Goal: Task Accomplishment & Management: Use online tool/utility

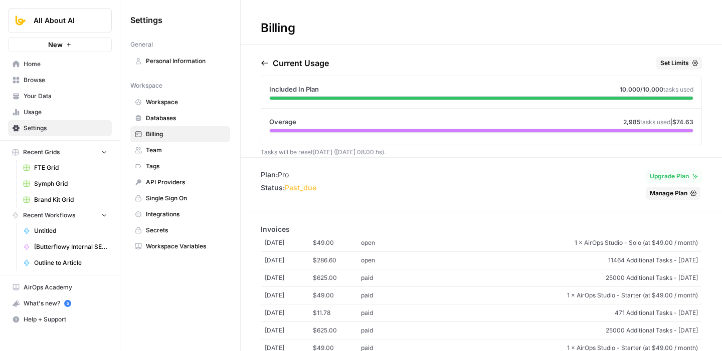
click at [181, 133] on span "Billing" at bounding box center [186, 134] width 80 height 9
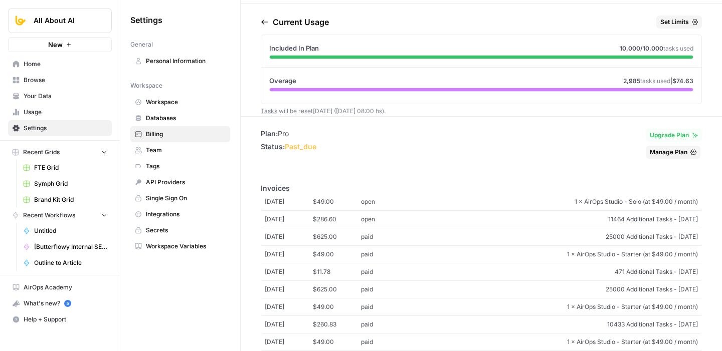
scroll to position [45, 0]
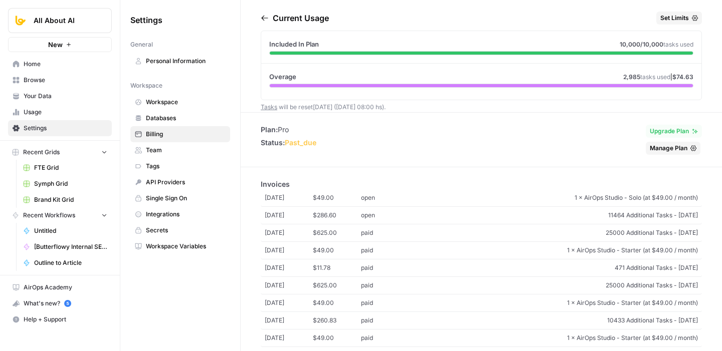
click at [427, 217] on span "11464 Additional Tasks - July 2025" at bounding box center [553, 215] width 289 height 9
click at [296, 190] on link "Aug 6, 2025 $49.00 open 1 × AirOps Studio - Solo (at $49.00 / month)" at bounding box center [481, 198] width 441 height 18
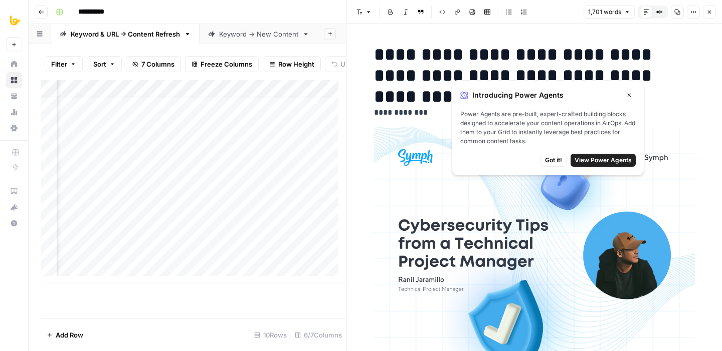
click at [553, 161] on span "Got it!" at bounding box center [553, 160] width 17 height 9
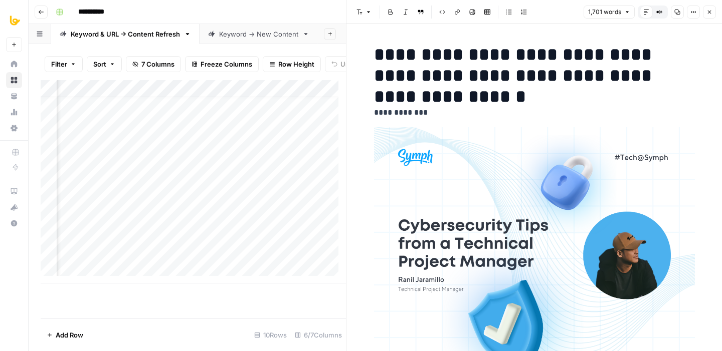
click at [704, 15] on button "Close" at bounding box center [709, 12] width 13 height 13
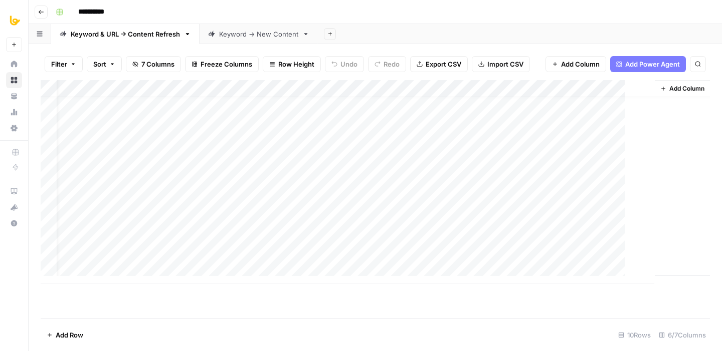
scroll to position [8, 21]
click at [457, 167] on div "Add Column" at bounding box center [375, 182] width 669 height 204
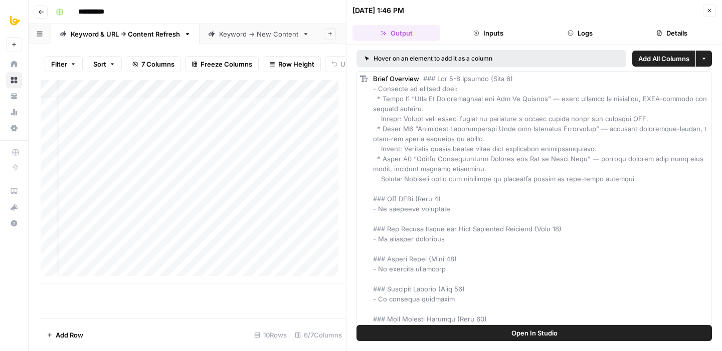
click at [582, 30] on button "Logs" at bounding box center [580, 33] width 88 height 16
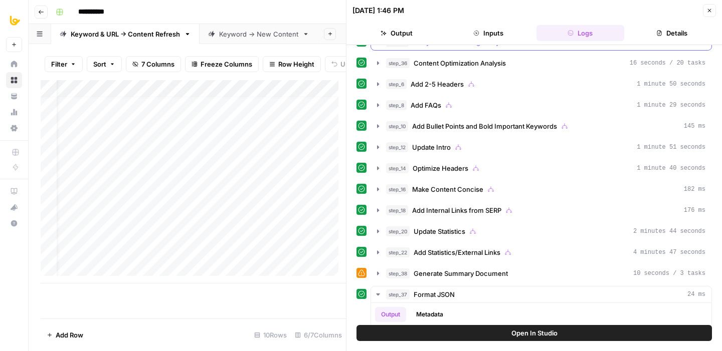
scroll to position [101, 0]
click at [520, 167] on div "step_14 Optimize Headers 1 minute 40 seconds" at bounding box center [545, 168] width 319 height 10
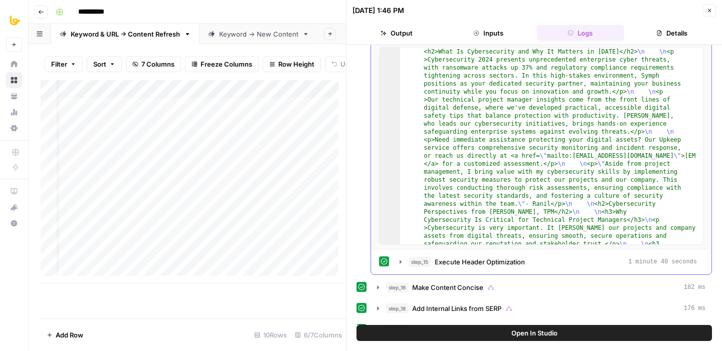
scroll to position [293, 0]
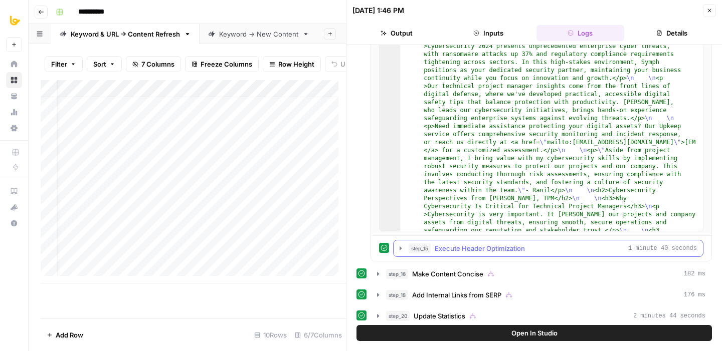
click at [495, 251] on span "Execute Header Optimization" at bounding box center [480, 249] width 90 height 10
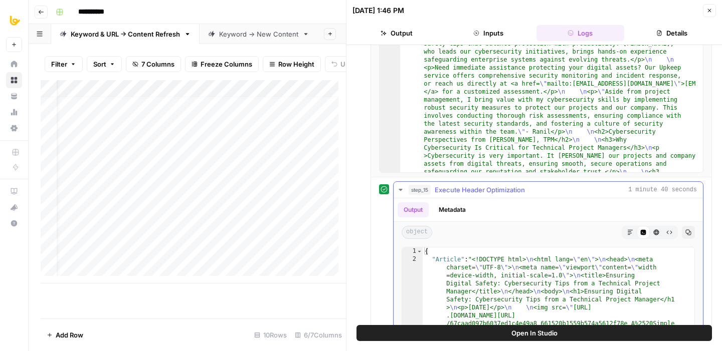
scroll to position [302, 0]
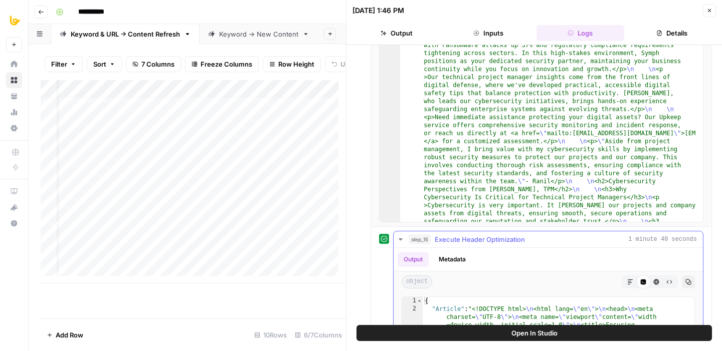
click at [522, 239] on span "Execute Header Optimization" at bounding box center [480, 240] width 90 height 10
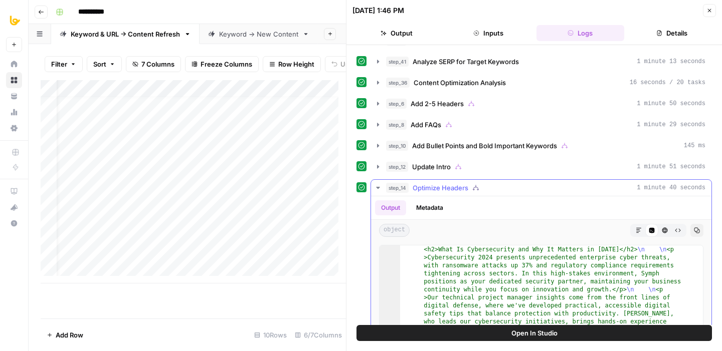
scroll to position [51, 0]
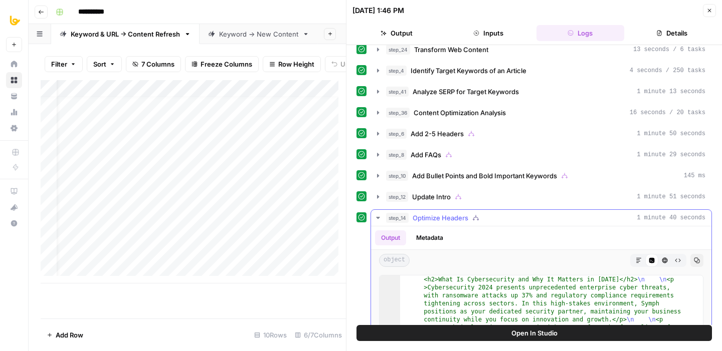
click at [489, 217] on div "step_14 Optimize Headers 1 minute 40 seconds" at bounding box center [545, 218] width 319 height 10
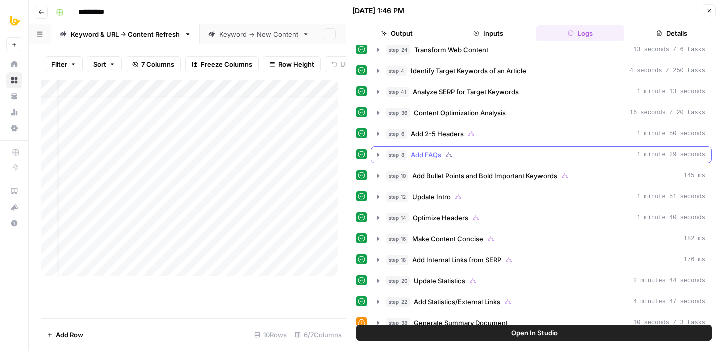
scroll to position [0, 0]
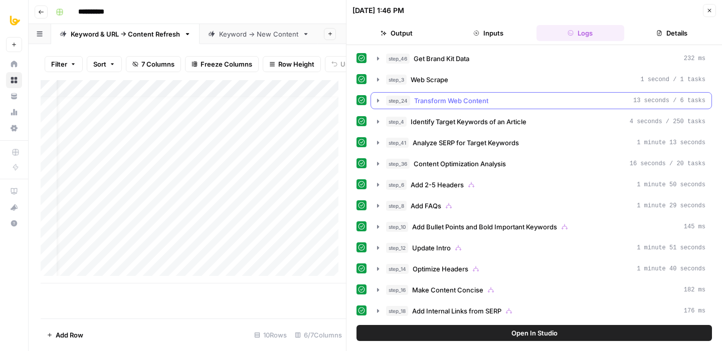
click at [470, 96] on span "Transform Web Content" at bounding box center [451, 101] width 74 height 10
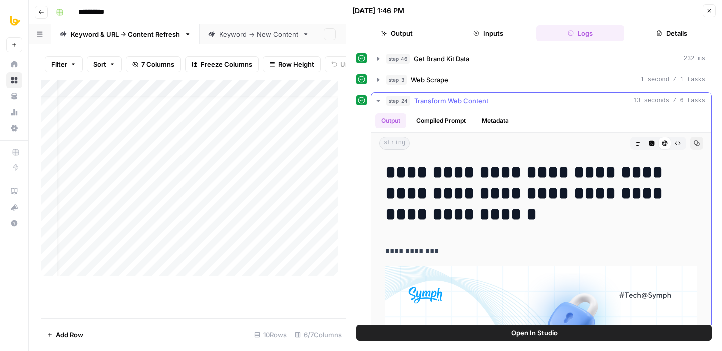
click at [470, 96] on span "Transform Web Content" at bounding box center [451, 101] width 74 height 10
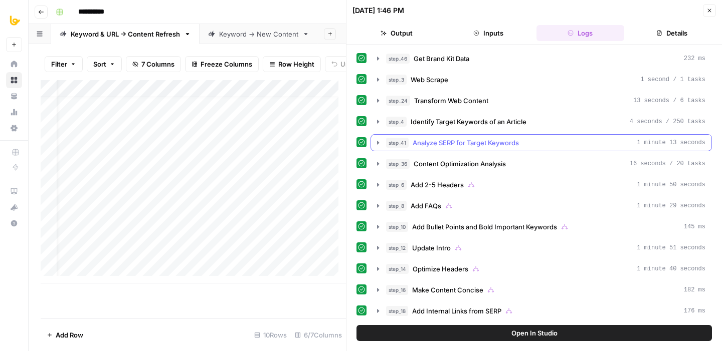
click at [479, 142] on span "Analyze SERP for Target Keywords" at bounding box center [466, 143] width 106 height 10
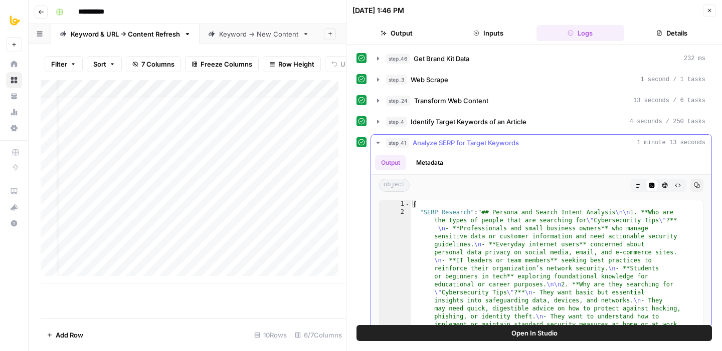
click at [479, 142] on span "Analyze SERP for Target Keywords" at bounding box center [466, 143] width 106 height 10
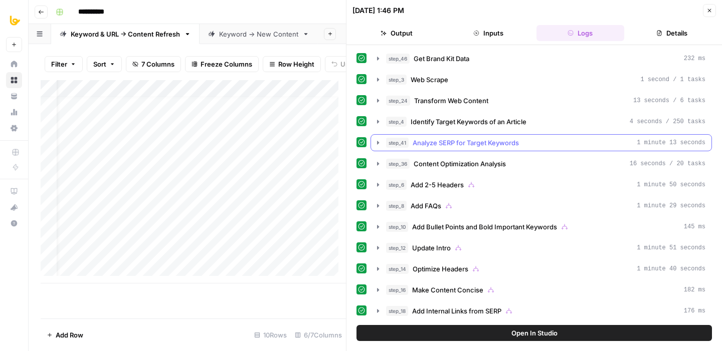
scroll to position [47, 0]
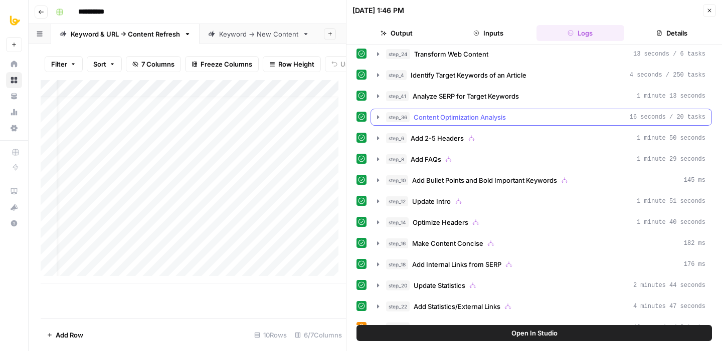
click at [485, 114] on span "Content Optimization Analysis" at bounding box center [460, 117] width 92 height 10
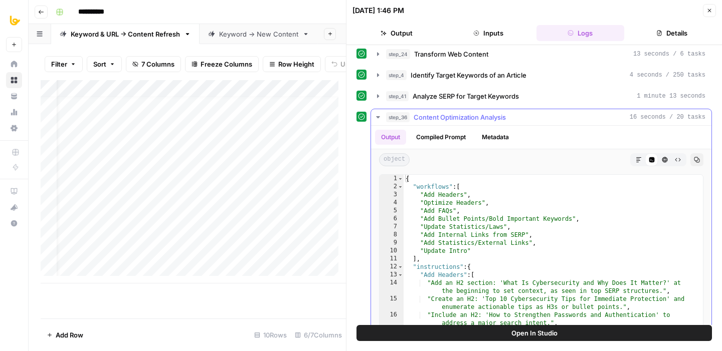
scroll to position [107, 0]
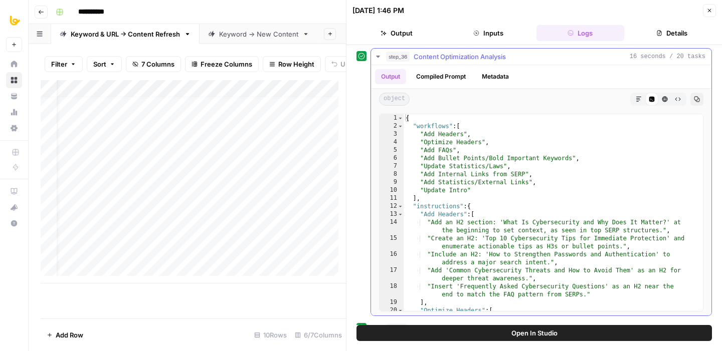
type textarea "**********"
click at [504, 171] on div "{ "workflows" : [ "Add Headers" , "Optimize Headers" , "Add FAQs" , "Add Bullet…" at bounding box center [550, 228] width 292 height 229
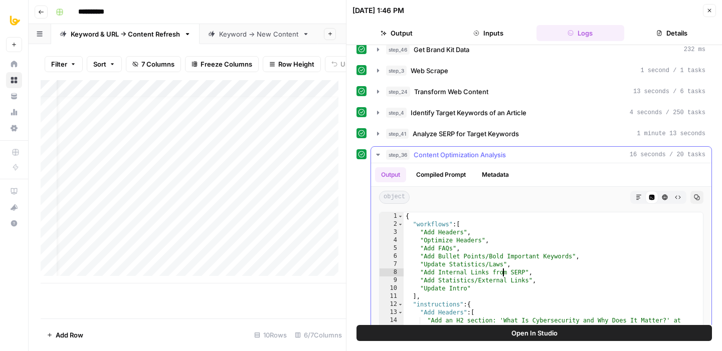
scroll to position [0, 0]
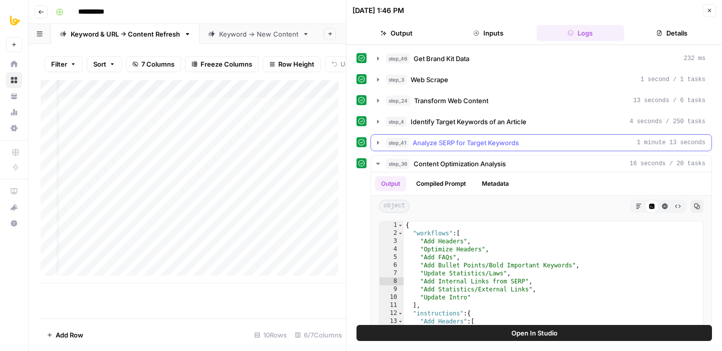
click at [502, 140] on span "Analyze SERP for Target Keywords" at bounding box center [466, 143] width 106 height 10
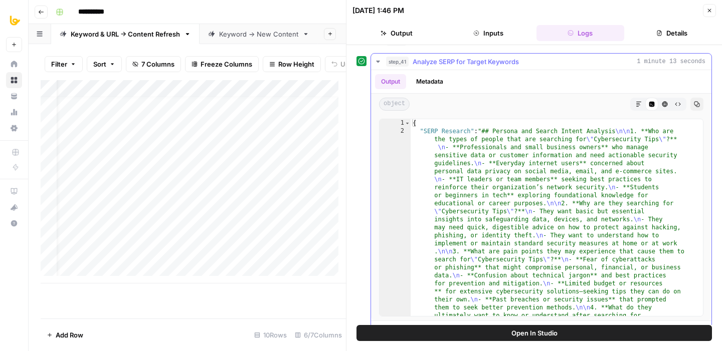
scroll to position [95, 0]
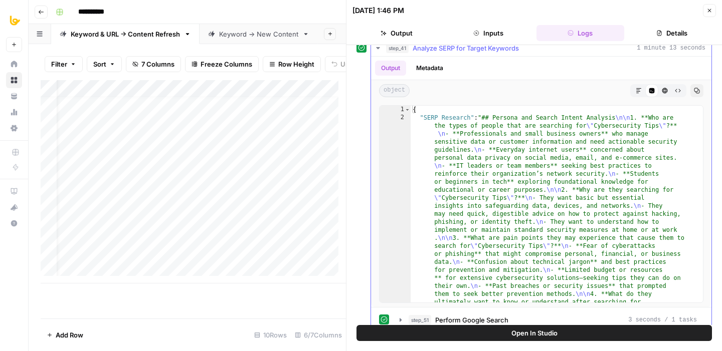
click at [424, 62] on button "Metadata" at bounding box center [429, 68] width 39 height 15
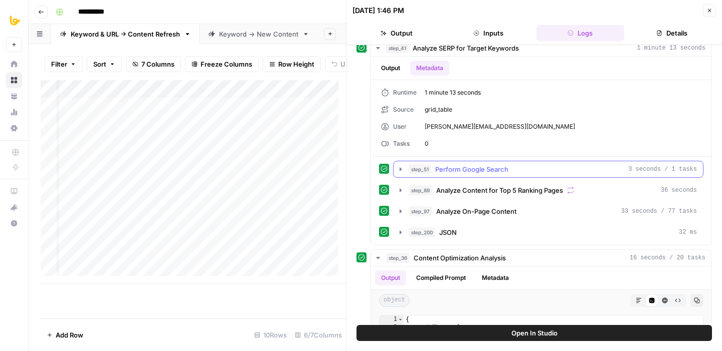
click at [495, 167] on span "Perform Google Search" at bounding box center [471, 169] width 73 height 10
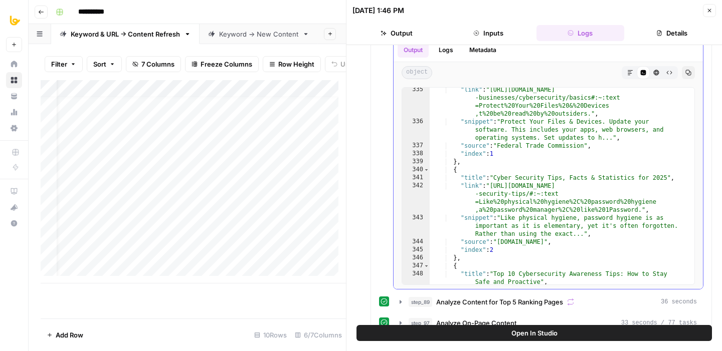
scroll to position [4696, 0]
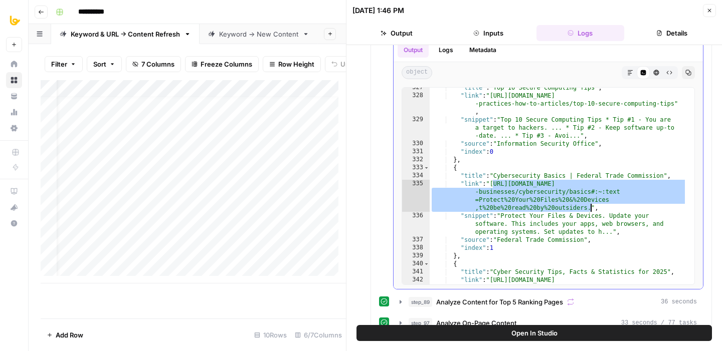
drag, startPoint x: 493, startPoint y: 187, endPoint x: 589, endPoint y: 206, distance: 98.1
click at [589, 206] on div ""title" : "Top 10 Secure Computing Tips" , "link" : "https://security.berkeley.…" at bounding box center [558, 202] width 257 height 237
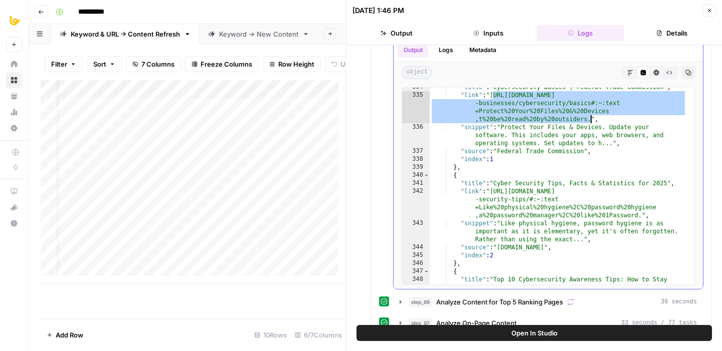
scroll to position [4792, 0]
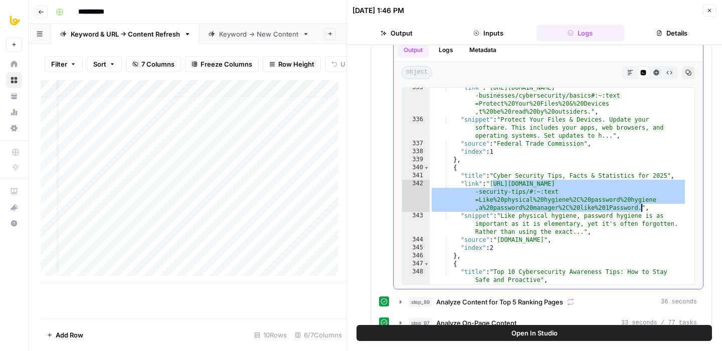
drag, startPoint x: 492, startPoint y: 185, endPoint x: 640, endPoint y: 210, distance: 150.3
click at [640, 210] on div ""link" : "https://www.ftc.gov/business-guidance/small -businesses/cybersecurity…" at bounding box center [558, 202] width 257 height 237
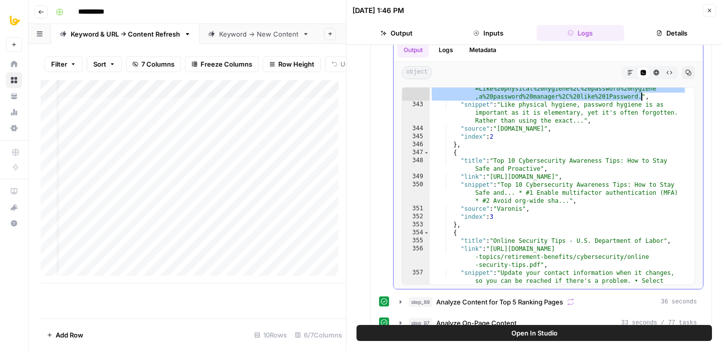
scroll to position [4918, 0]
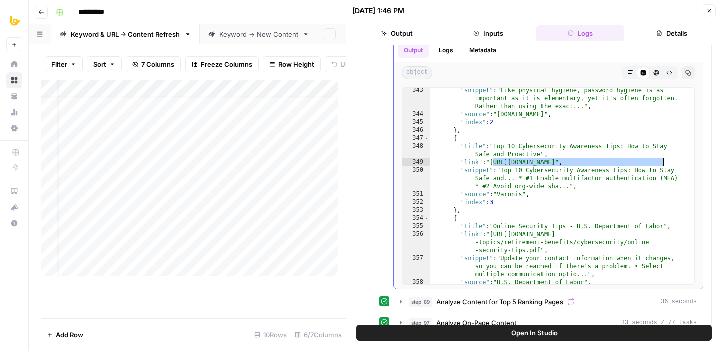
drag, startPoint x: 493, startPoint y: 164, endPoint x: 663, endPoint y: 163, distance: 169.4
click at [663, 163] on div ""snippet" : "Like physical hygiene, password hygiene is as important as it is e…" at bounding box center [558, 200] width 257 height 229
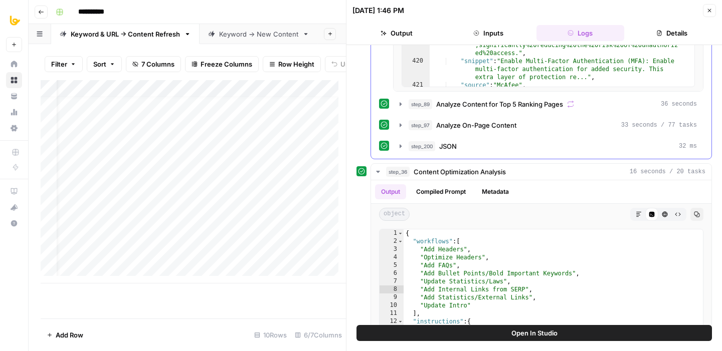
scroll to position [453, 0]
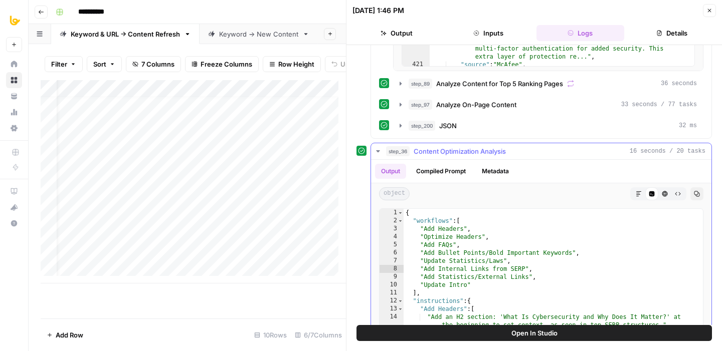
click at [587, 151] on div "step_36 Content Optimization Analysis 16 seconds / 20 tasks" at bounding box center [545, 151] width 319 height 10
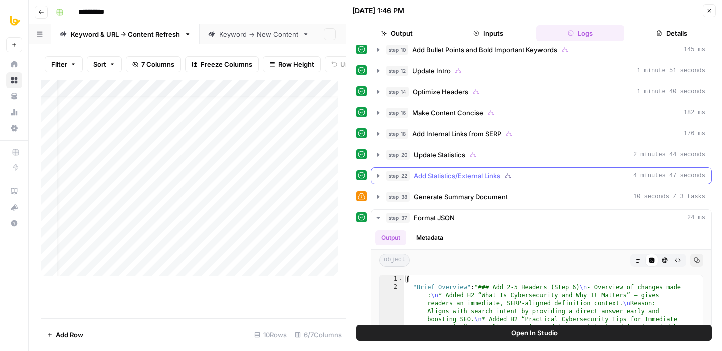
scroll to position [612, 0]
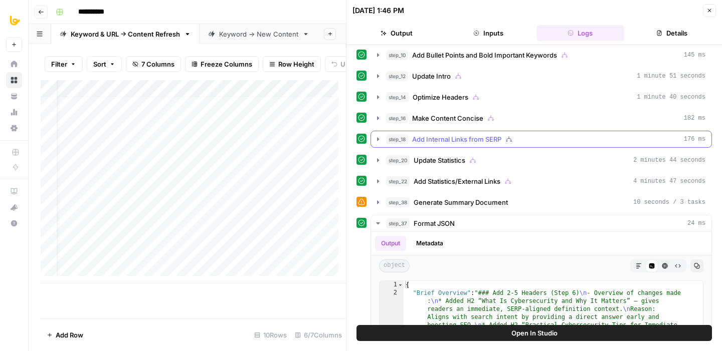
click at [549, 142] on div "step_18 Add Internal Links from SERP 176 ms" at bounding box center [545, 139] width 319 height 10
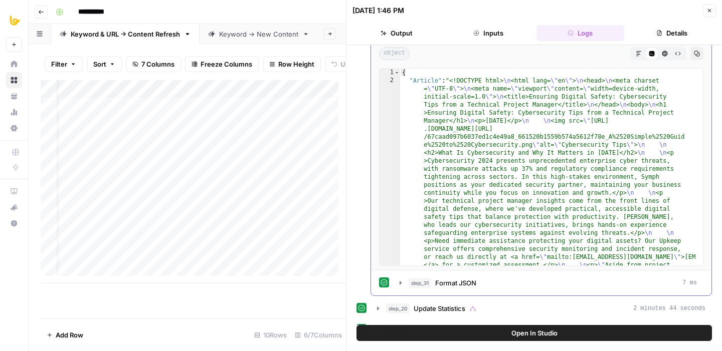
scroll to position [726, 0]
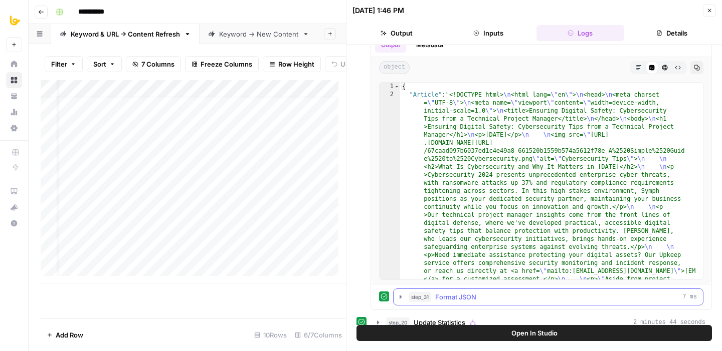
click at [438, 295] on span "Format JSON" at bounding box center [455, 297] width 41 height 10
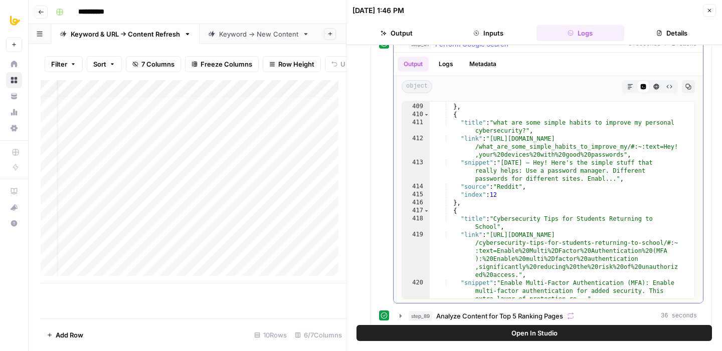
scroll to position [5765, 0]
type textarea "**"
click at [514, 206] on div ""index" : 11 } , { "title" : "what are some simple habits to improve my persona…" at bounding box center [558, 209] width 257 height 229
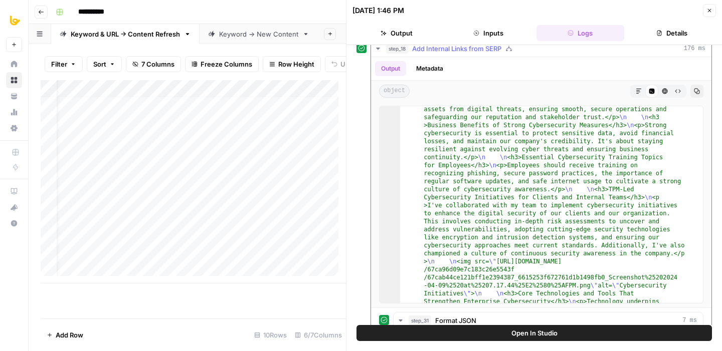
scroll to position [286, 0]
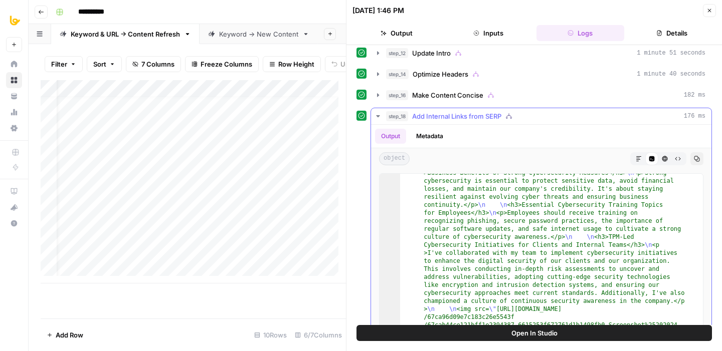
type input "*******"
click at [446, 119] on span "Add Internal Links from SERP" at bounding box center [456, 116] width 89 height 10
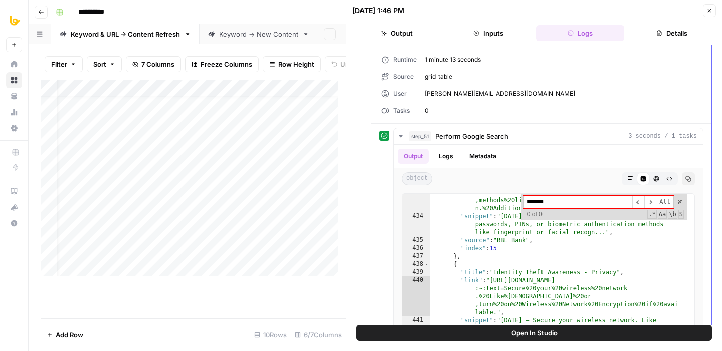
scroll to position [0, 0]
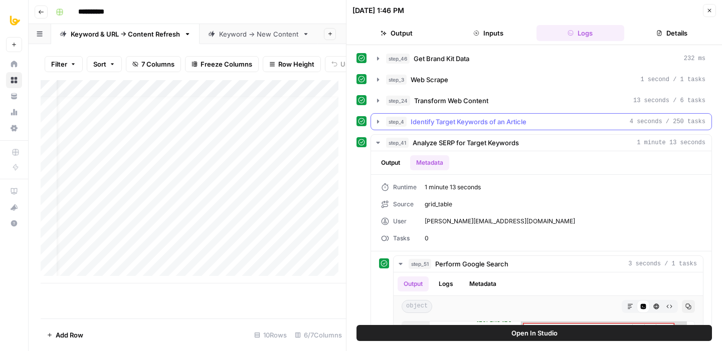
click at [491, 122] on span "Identify Target Keywords of an Article" at bounding box center [469, 122] width 116 height 10
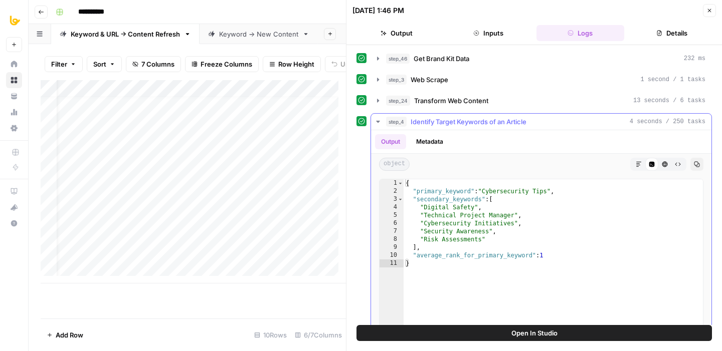
click at [491, 122] on span "Identify Target Keywords of an Article" at bounding box center [469, 122] width 116 height 10
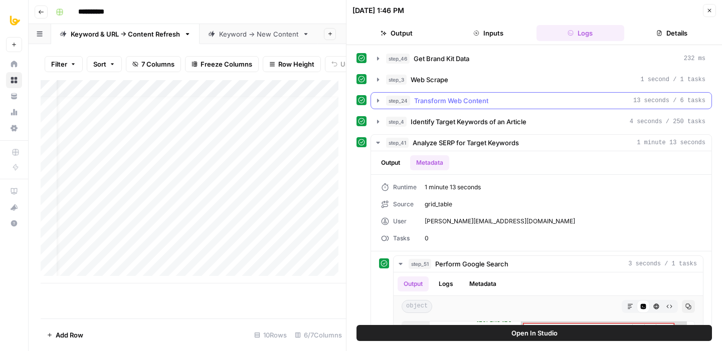
click at [455, 103] on span "Transform Web Content" at bounding box center [451, 101] width 74 height 10
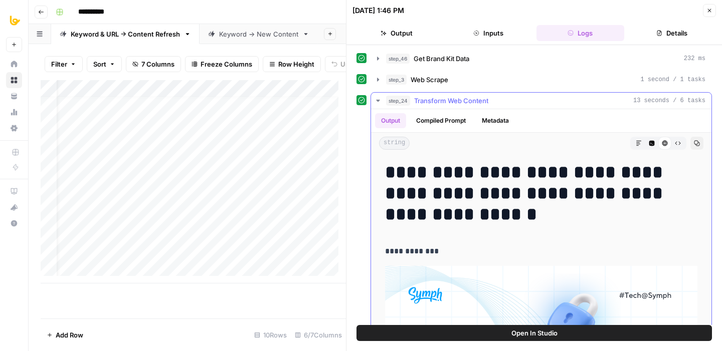
click at [455, 103] on span "Transform Web Content" at bounding box center [451, 101] width 74 height 10
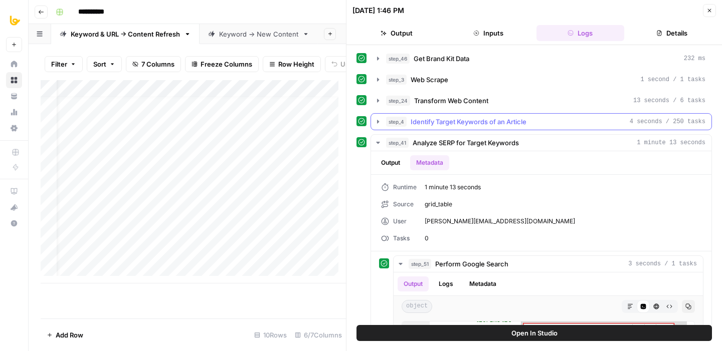
scroll to position [173, 0]
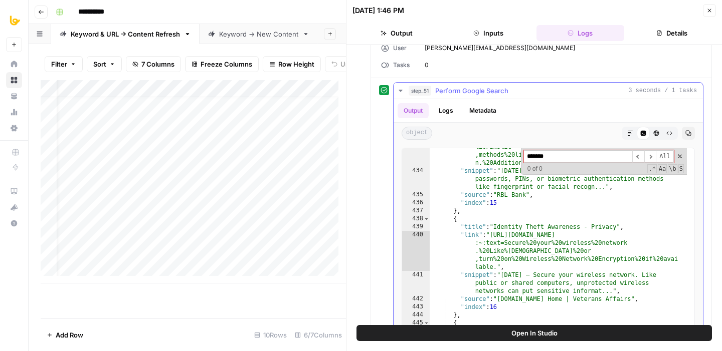
click at [462, 91] on span "Perform Google Search" at bounding box center [471, 91] width 73 height 10
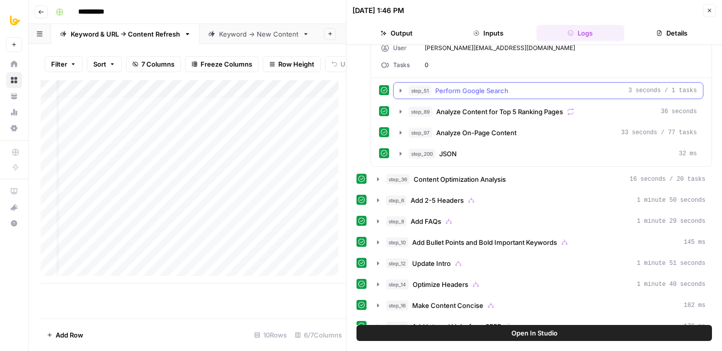
scroll to position [165, 0]
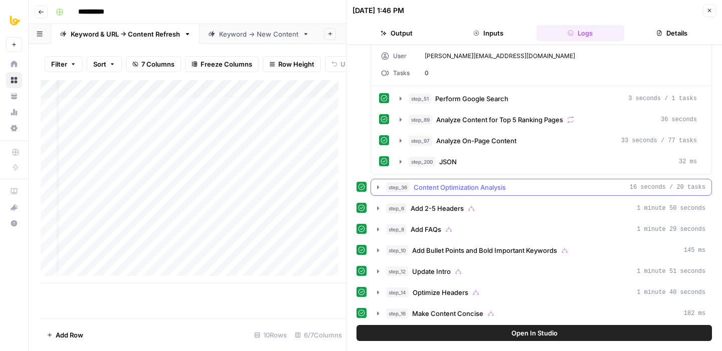
click at [471, 179] on button "step_36 Content Optimization Analysis 16 seconds / 20 tasks" at bounding box center [541, 187] width 340 height 16
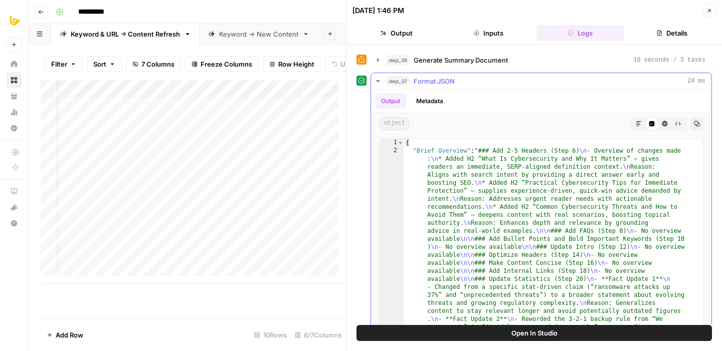
scroll to position [607, 0]
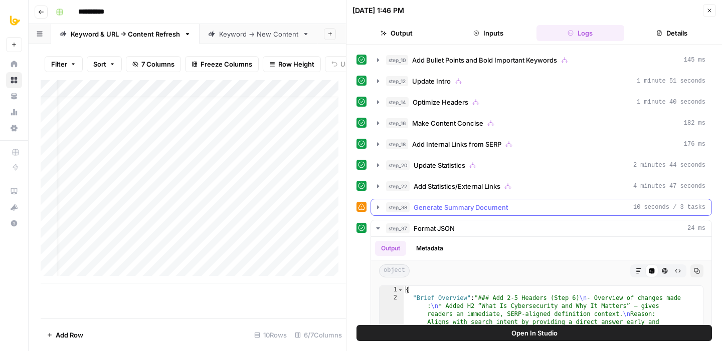
click at [478, 201] on button "step_38 Generate Summary Document 10 seconds / 3 tasks" at bounding box center [541, 208] width 340 height 16
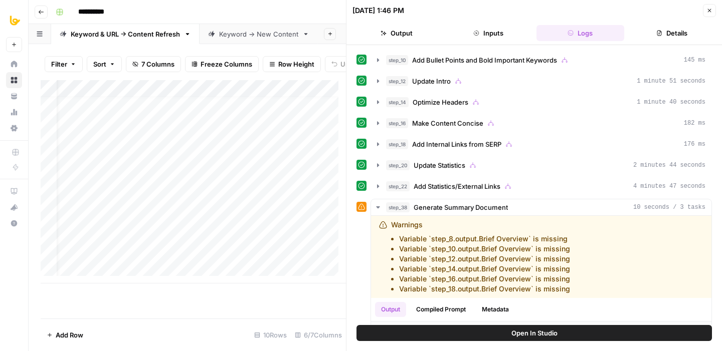
click at [713, 10] on button "Close" at bounding box center [709, 10] width 13 height 13
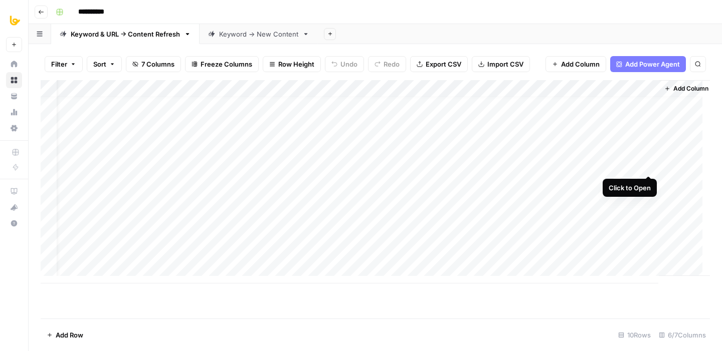
click at [651, 164] on div "Add Column" at bounding box center [375, 182] width 669 height 204
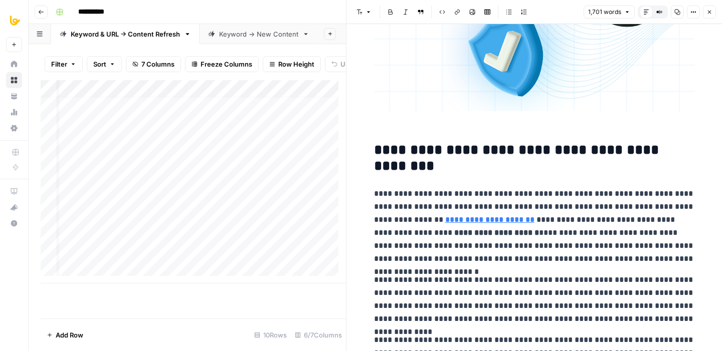
scroll to position [330, 0]
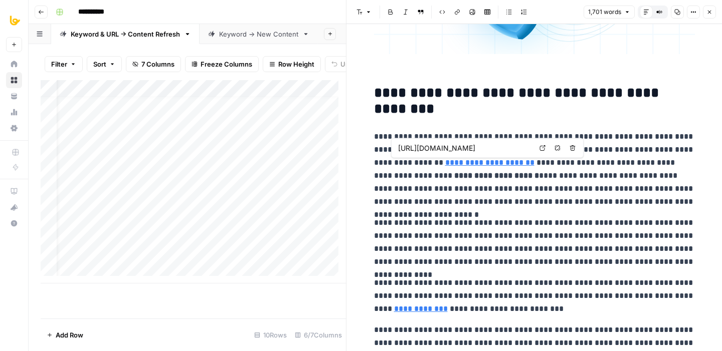
click at [446, 159] on link "**********" at bounding box center [489, 163] width 89 height 8
click at [556, 221] on p "**********" at bounding box center [534, 243] width 321 height 52
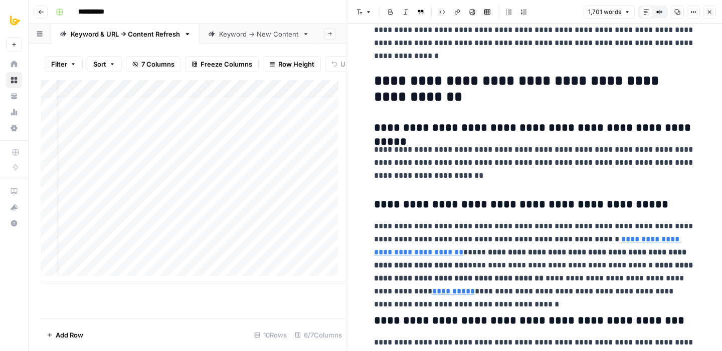
scroll to position [820, 0]
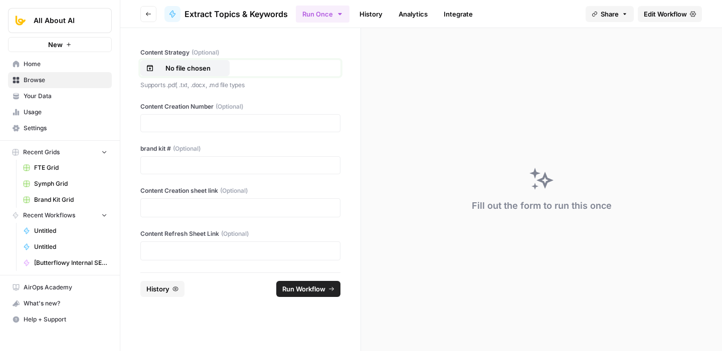
click at [201, 70] on p "No file chosen" at bounding box center [188, 68] width 64 height 10
click at [365, 15] on link "History" at bounding box center [370, 14] width 35 height 16
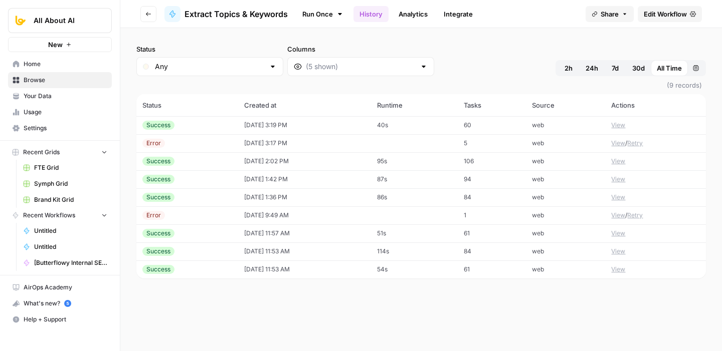
click at [617, 125] on button "View" at bounding box center [618, 125] width 14 height 9
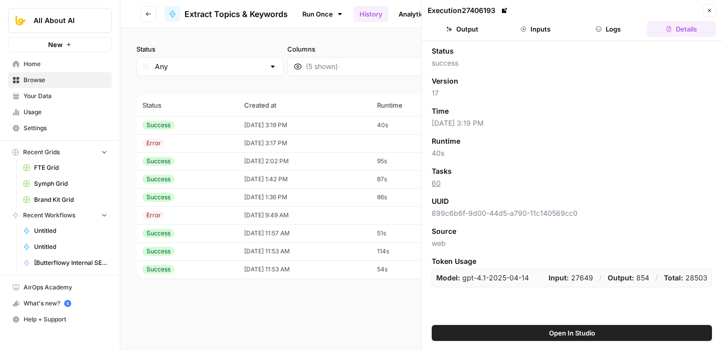
click at [613, 31] on button "Logs" at bounding box center [608, 29] width 69 height 16
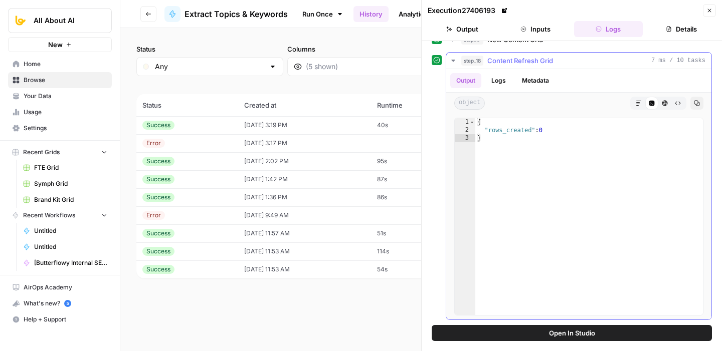
scroll to position [172, 0]
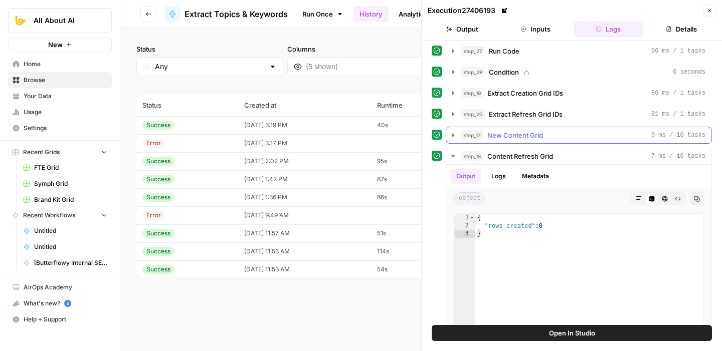
click at [563, 137] on div "step_17 New Content Grid 9 ms / 10 tasks" at bounding box center [583, 135] width 244 height 10
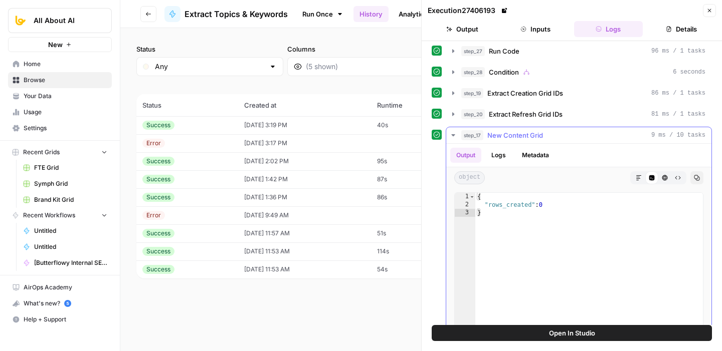
click at [563, 137] on div "step_17 New Content Grid 9 ms / 10 tasks" at bounding box center [583, 135] width 244 height 10
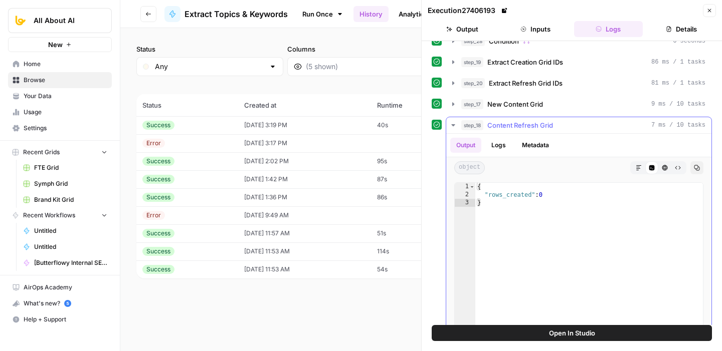
scroll to position [200, 0]
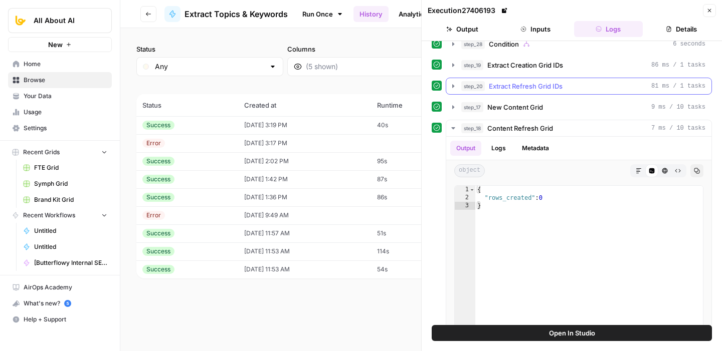
click at [571, 89] on div "step_20 Extract Refresh Grid IDs 81 ms / 1 tasks" at bounding box center [583, 86] width 244 height 10
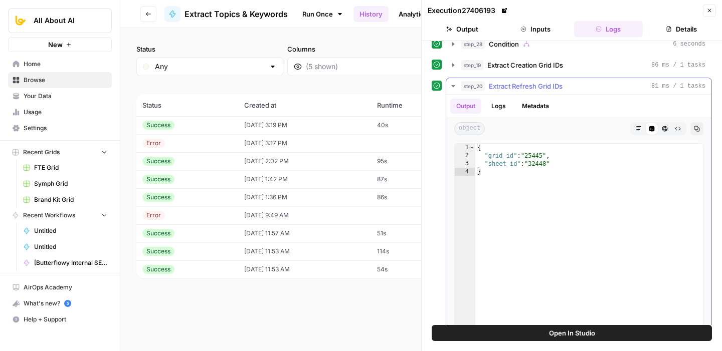
click at [571, 89] on div "step_20 Extract Refresh Grid IDs 81 ms / 1 tasks" at bounding box center [583, 86] width 244 height 10
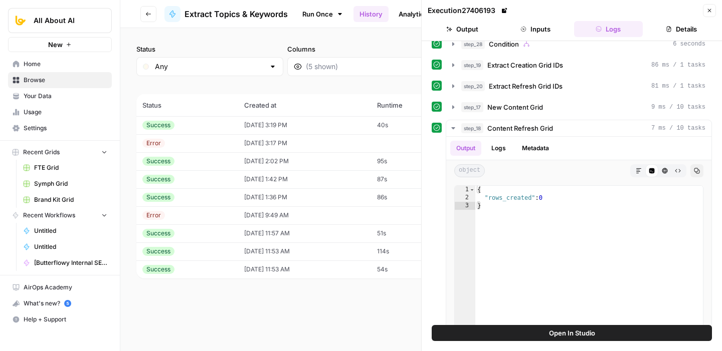
click at [540, 28] on button "Inputs" at bounding box center [535, 29] width 69 height 16
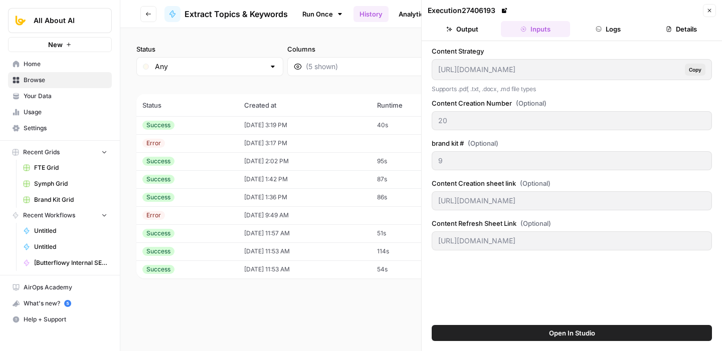
click at [606, 30] on button "Logs" at bounding box center [608, 29] width 69 height 16
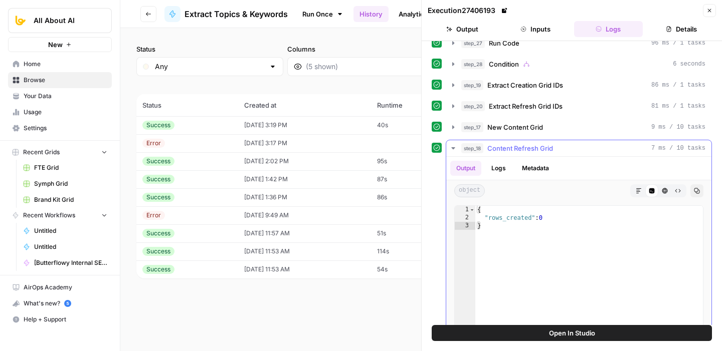
scroll to position [268, 0]
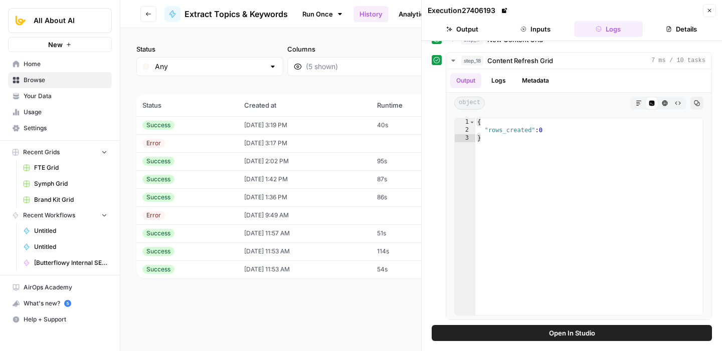
click at [577, 333] on span "Open In Studio" at bounding box center [572, 333] width 46 height 10
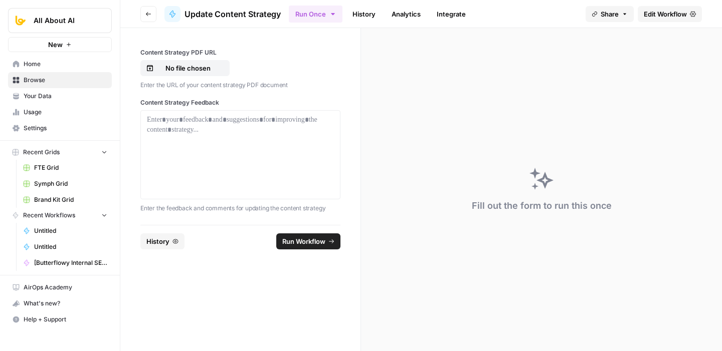
click at [371, 18] on link "History" at bounding box center [363, 14] width 35 height 16
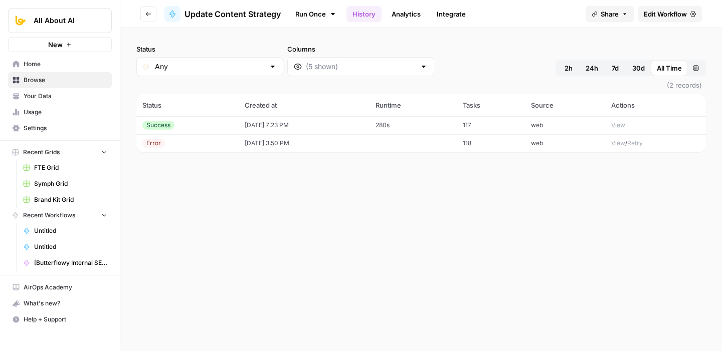
click at [616, 124] on button "View" at bounding box center [618, 125] width 14 height 9
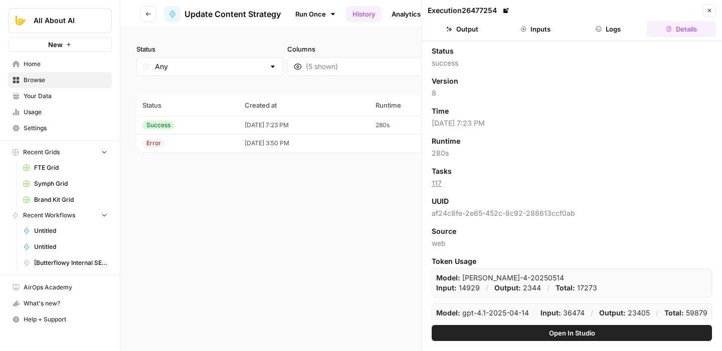
click at [463, 34] on button "Output" at bounding box center [462, 29] width 69 height 16
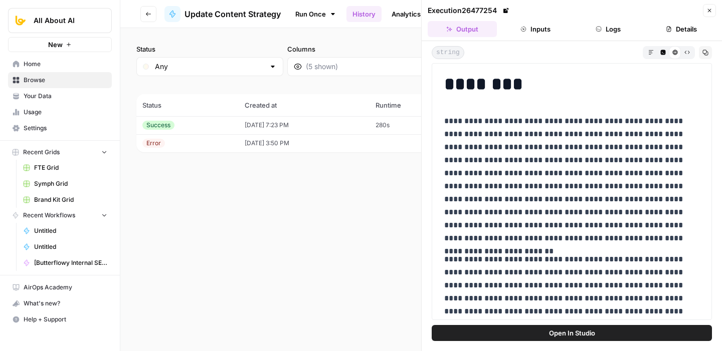
click at [670, 29] on icon "button" at bounding box center [669, 30] width 5 height 6
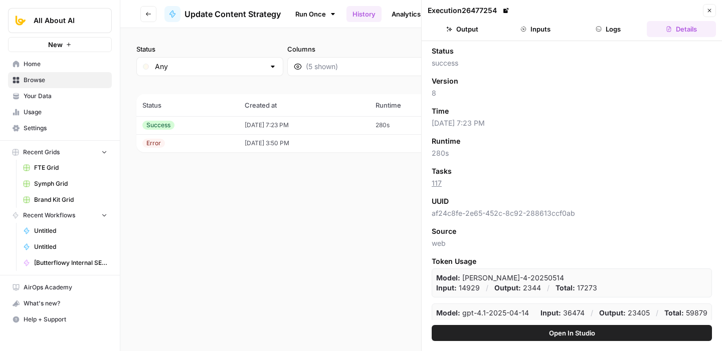
click at [465, 28] on button "Output" at bounding box center [462, 29] width 69 height 16
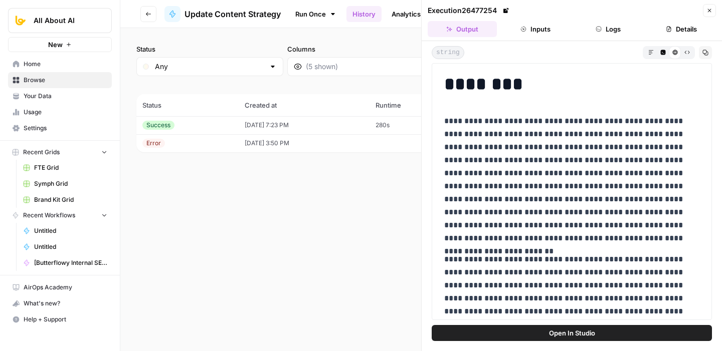
click at [542, 30] on button "Inputs" at bounding box center [535, 29] width 69 height 16
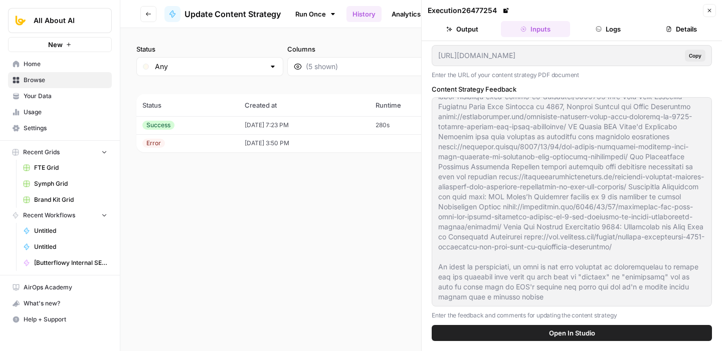
scroll to position [2125, 0]
click at [603, 22] on button "Logs" at bounding box center [608, 29] width 69 height 16
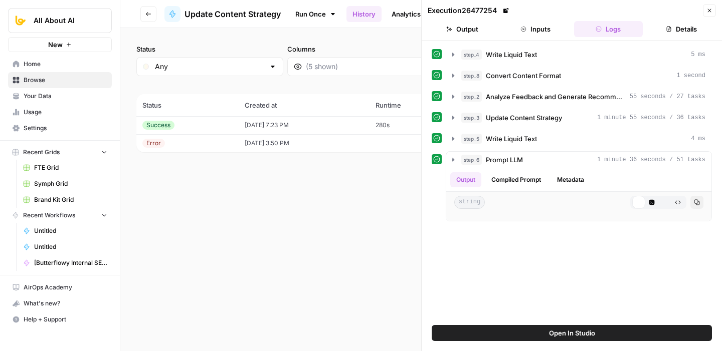
scroll to position [0, 0]
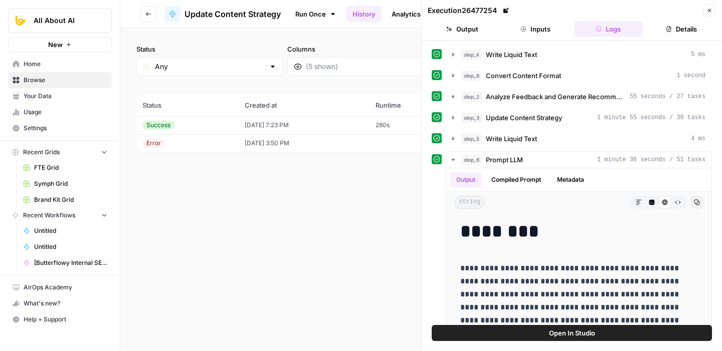
click at [483, 28] on button "Output" at bounding box center [462, 29] width 69 height 16
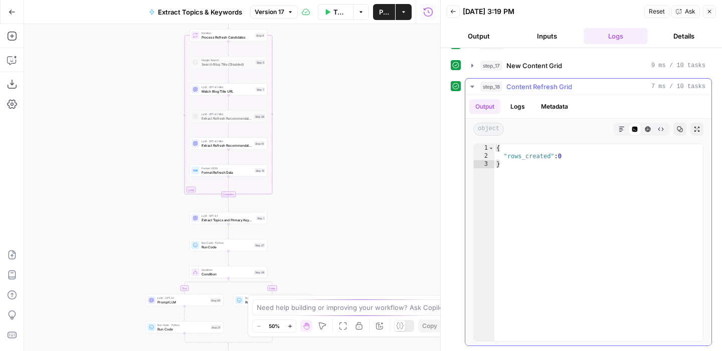
scroll to position [109, 0]
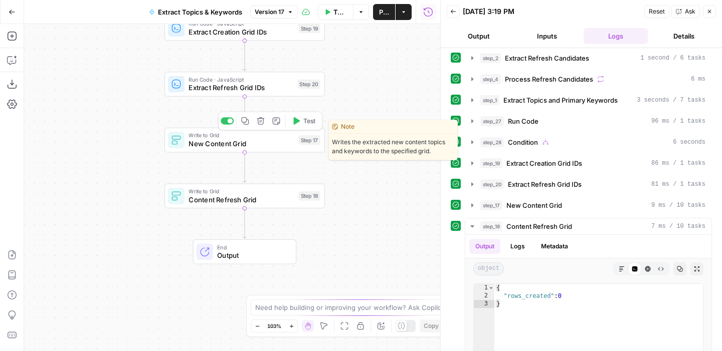
click at [214, 144] on span "New Content Grid" at bounding box center [241, 144] width 106 height 11
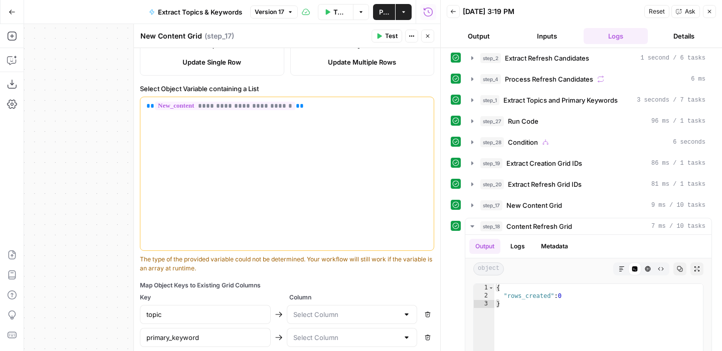
scroll to position [353, 0]
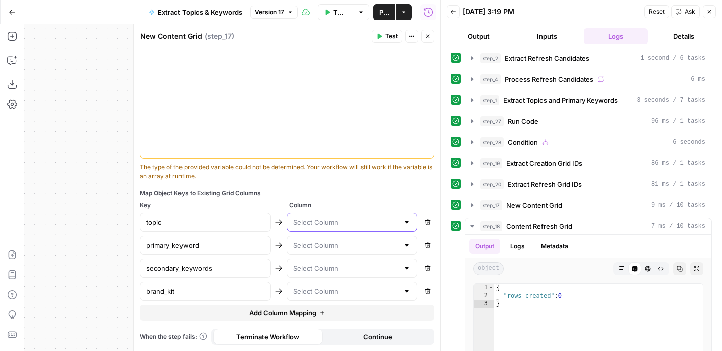
click at [309, 219] on input "text" at bounding box center [346, 223] width 106 height 10
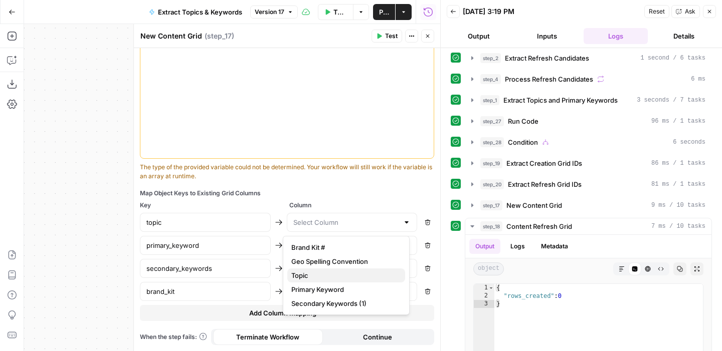
click at [308, 275] on span "Topic" at bounding box center [344, 276] width 106 height 10
type input "Topic"
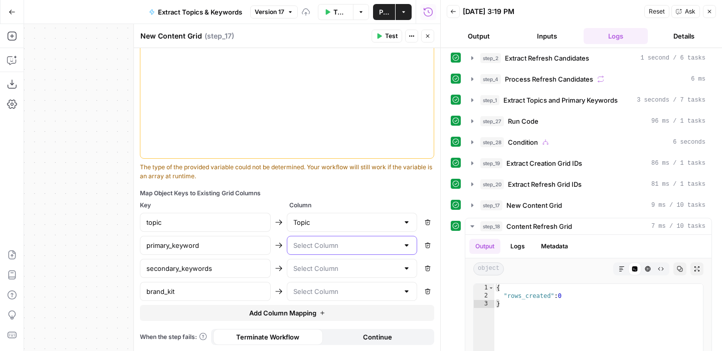
click at [293, 244] on input "text" at bounding box center [346, 246] width 106 height 10
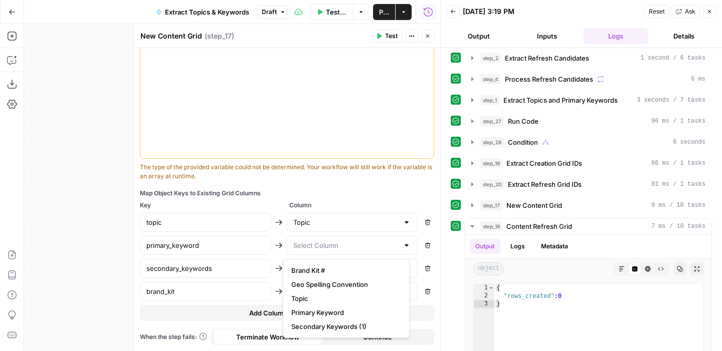
click at [314, 311] on span "Primary Keyword" at bounding box center [344, 313] width 106 height 10
type input "Primary Keyword"
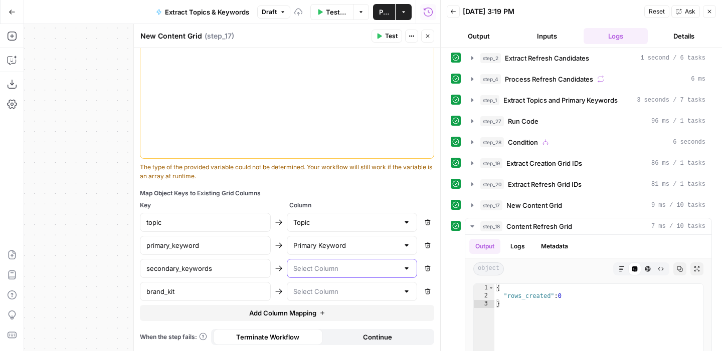
click at [307, 270] on input "text" at bounding box center [346, 269] width 106 height 10
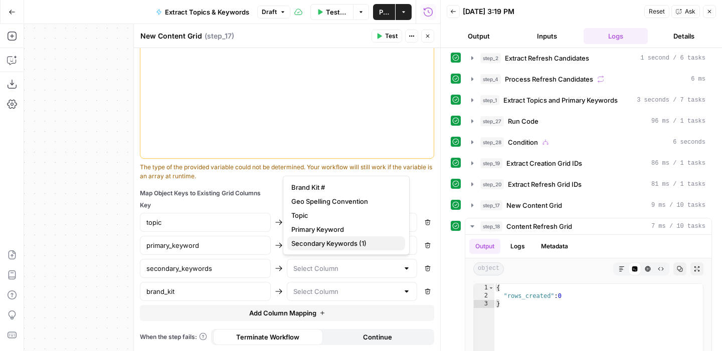
click at [344, 245] on span "Secondary Keywords (1)" at bounding box center [344, 244] width 106 height 10
type input "Secondary Keywords (1)"
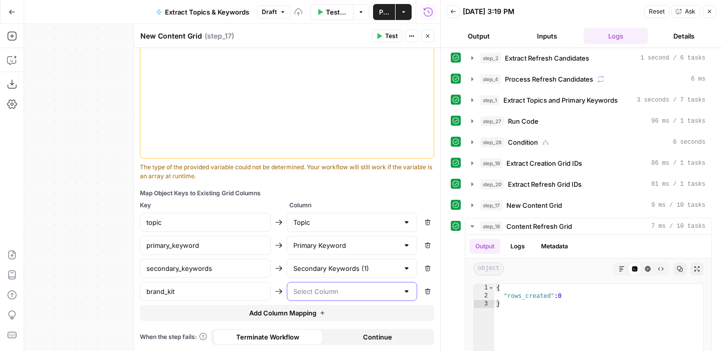
click at [327, 293] on input "text" at bounding box center [346, 292] width 106 height 10
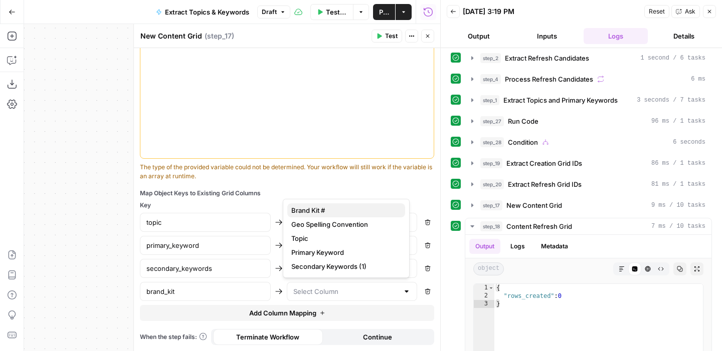
click at [321, 211] on span "Brand Kit #" at bounding box center [344, 211] width 106 height 10
type input "Brand Kit #"
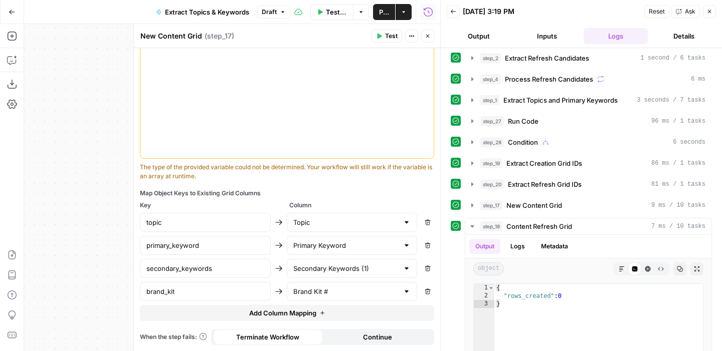
click at [425, 40] on button "Close" at bounding box center [427, 36] width 13 height 13
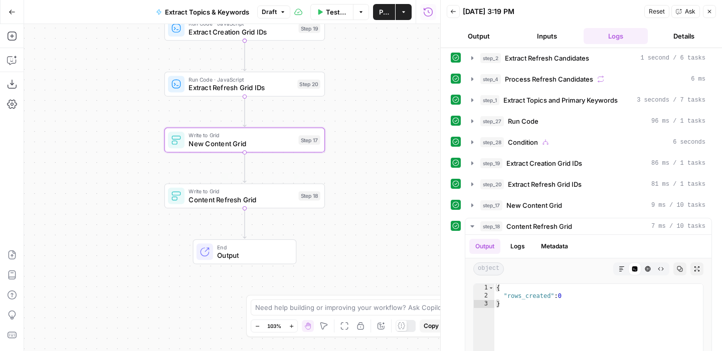
click at [278, 197] on span "Content Refresh Grid" at bounding box center [241, 199] width 106 height 11
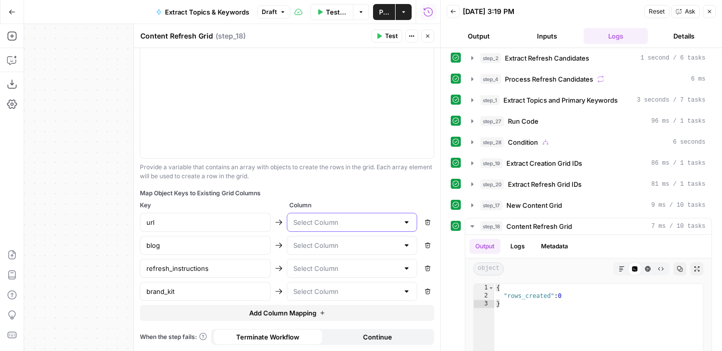
click at [317, 222] on input "text" at bounding box center [346, 223] width 106 height 10
click at [315, 251] on span "Blog URL" at bounding box center [344, 248] width 106 height 10
type input "Blog URL"
click at [297, 245] on input "text" at bounding box center [346, 246] width 106 height 10
click at [323, 282] on span "Blog title" at bounding box center [344, 285] width 106 height 10
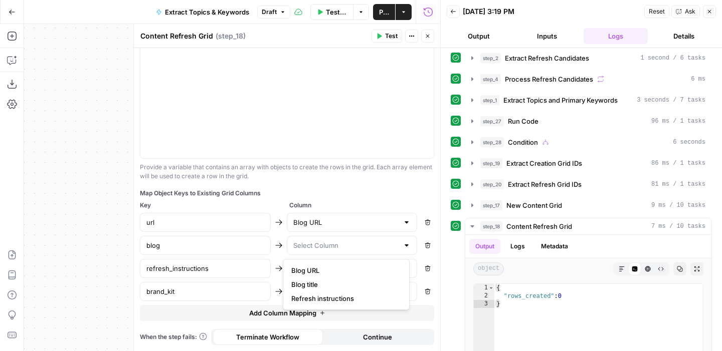
type input "Blog title"
click at [309, 265] on input "text" at bounding box center [346, 269] width 106 height 10
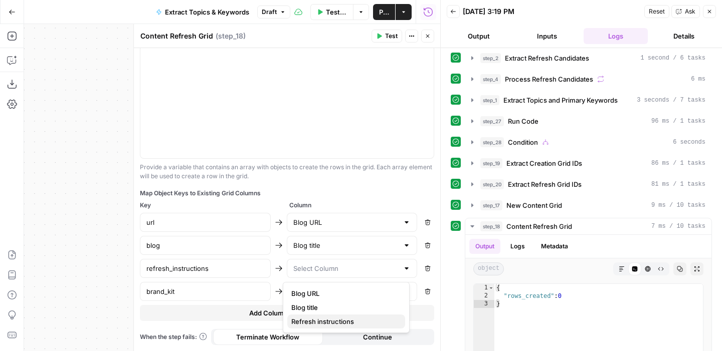
click at [324, 322] on span "Refresh instructions" at bounding box center [344, 322] width 106 height 10
type input "Refresh instructions"
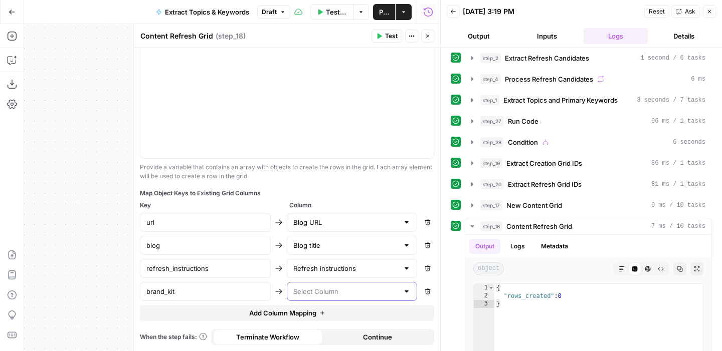
click at [322, 295] on input "text" at bounding box center [346, 292] width 106 height 10
click at [348, 191] on div "Map Object Keys to Existing Grid Columns" at bounding box center [287, 193] width 294 height 9
click at [428, 37] on icon "button" at bounding box center [428, 37] width 4 height 4
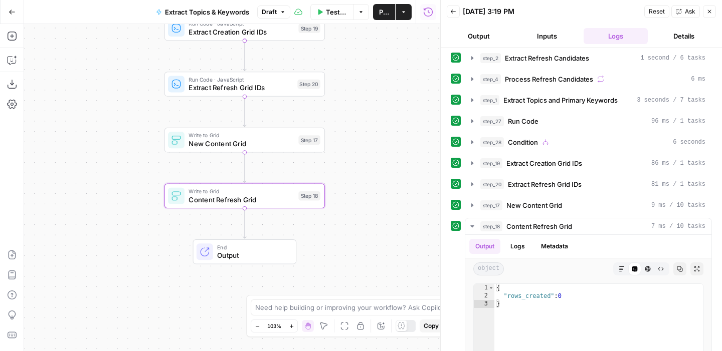
click at [378, 13] on button "Publish" at bounding box center [384, 12] width 22 height 16
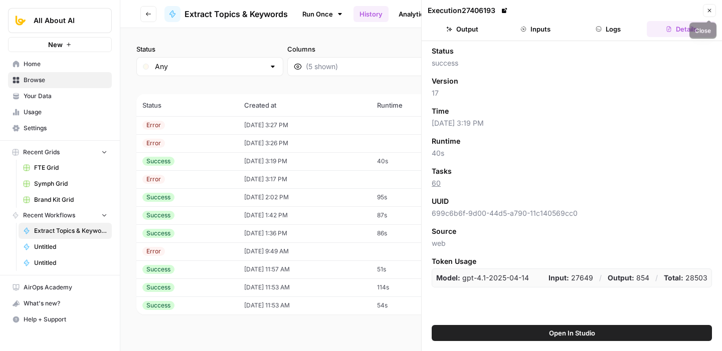
click at [711, 12] on icon "button" at bounding box center [709, 11] width 6 height 6
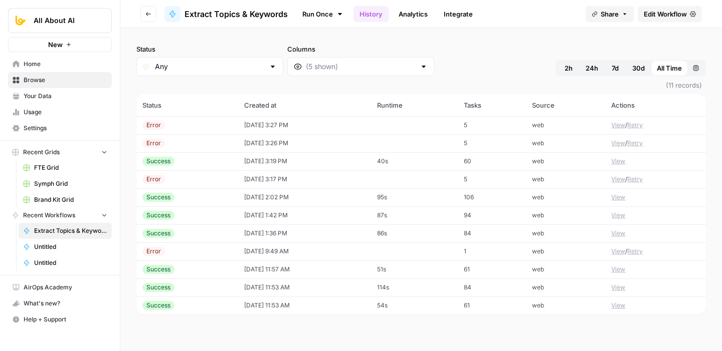
click at [621, 125] on button "View" at bounding box center [618, 125] width 14 height 9
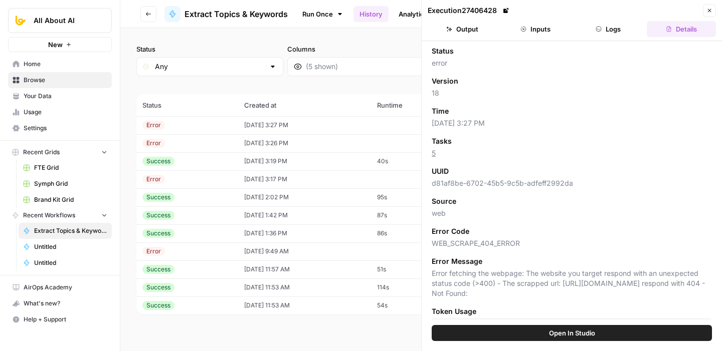
click at [627, 36] on button "Logs" at bounding box center [608, 29] width 69 height 16
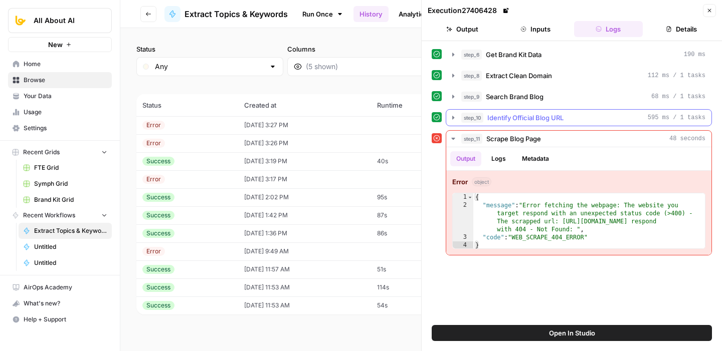
click at [538, 113] on span "Identify Official Blog URL" at bounding box center [525, 118] width 76 height 10
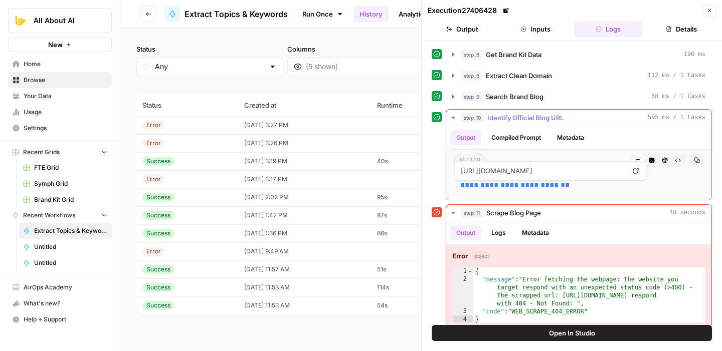
click at [528, 183] on link "**********" at bounding box center [514, 185] width 109 height 8
click at [534, 332] on button "Open In Studio" at bounding box center [572, 333] width 280 height 16
click at [68, 44] on icon "button" at bounding box center [69, 45] width 4 height 4
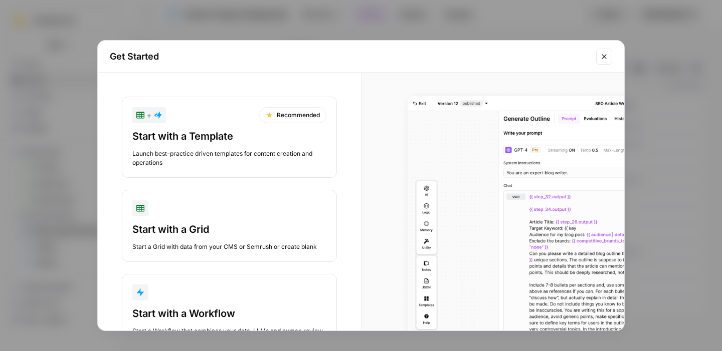
click at [200, 321] on div "Start with a Workflow Start a Workflow that combines your data, LLMs and human …" at bounding box center [229, 321] width 194 height 29
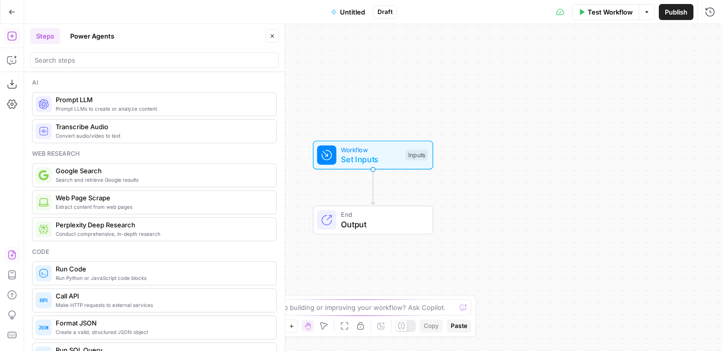
click at [10, 253] on icon "button" at bounding box center [12, 255] width 10 height 10
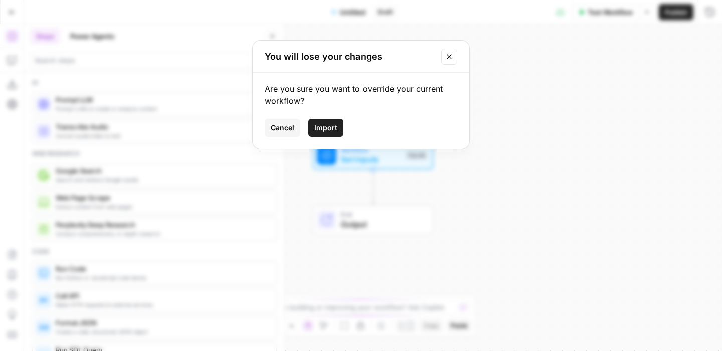
click at [319, 118] on div "Are you sure you want to override your current workflow? Cancel Import" at bounding box center [361, 111] width 217 height 76
click at [322, 127] on span "Import" at bounding box center [325, 128] width 23 height 10
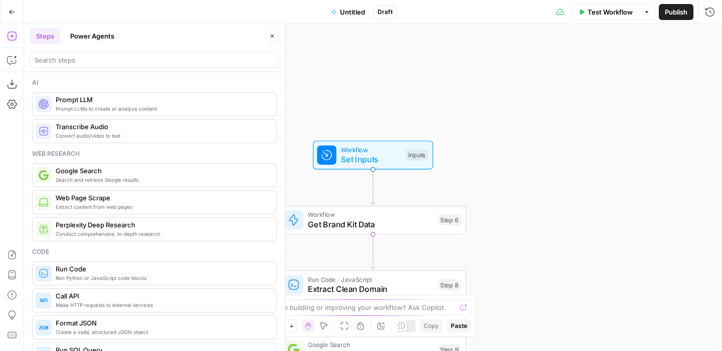
click at [272, 35] on icon "button" at bounding box center [272, 36] width 6 height 6
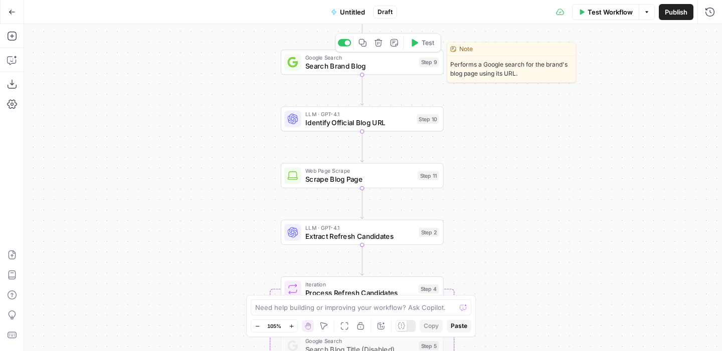
click at [344, 45] on div at bounding box center [344, 43] width 13 height 8
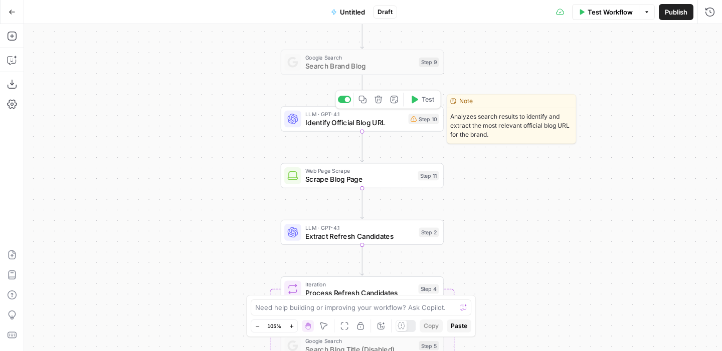
click at [342, 100] on div at bounding box center [344, 100] width 13 height 8
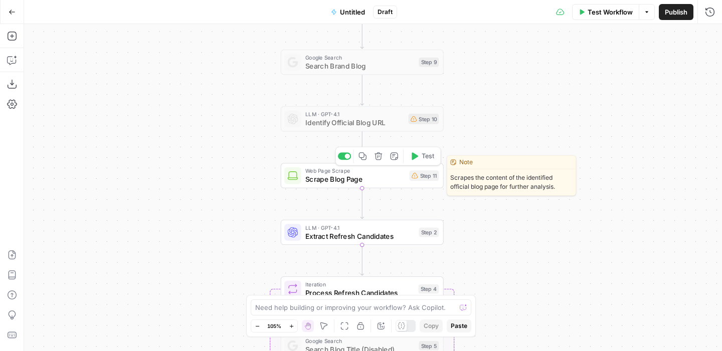
click at [344, 159] on div at bounding box center [344, 157] width 13 height 8
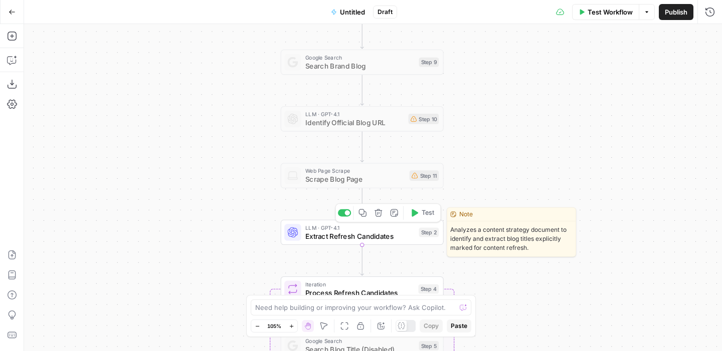
click at [342, 214] on div at bounding box center [344, 214] width 13 height 8
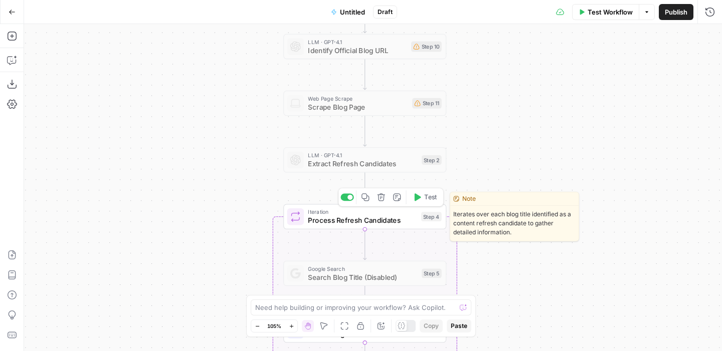
click at [349, 193] on div "Copy step Delete step Edit Note Test" at bounding box center [391, 197] width 106 height 19
click at [347, 197] on div at bounding box center [349, 197] width 5 height 5
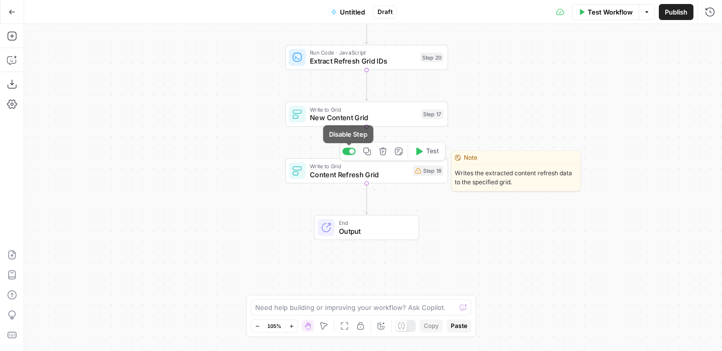
click at [352, 150] on div at bounding box center [351, 151] width 5 height 5
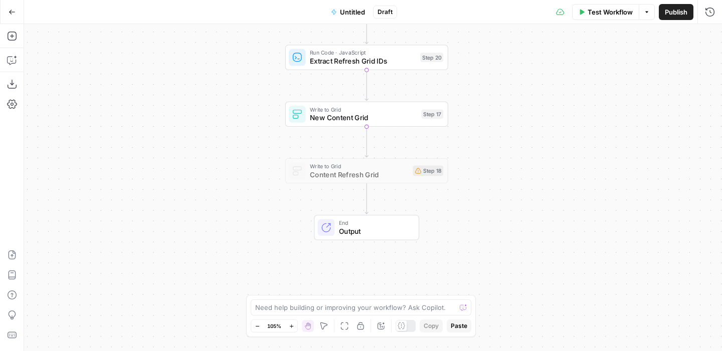
click at [672, 15] on span "Publish" at bounding box center [676, 12] width 23 height 10
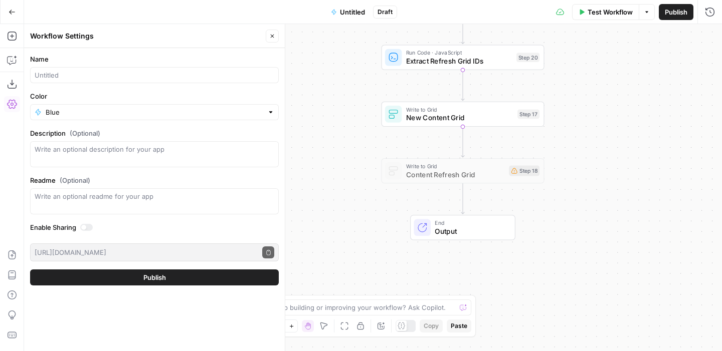
click at [345, 16] on span "Untitled" at bounding box center [352, 12] width 25 height 10
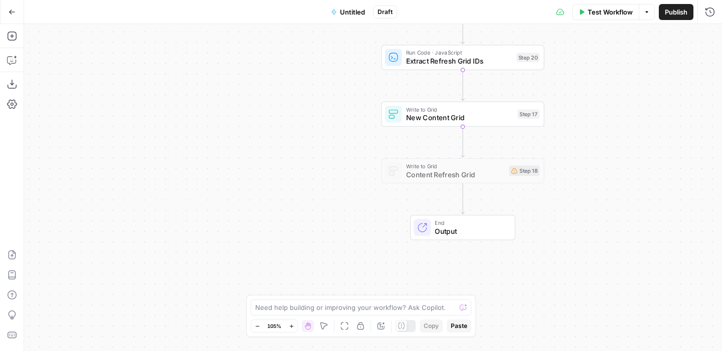
click at [346, 11] on span "Untitled" at bounding box center [352, 12] width 25 height 10
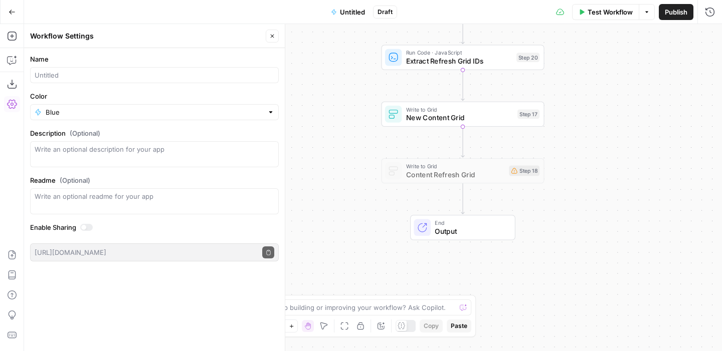
click at [57, 67] on div at bounding box center [154, 75] width 249 height 16
type input "Content Creation Extract Keywords"
click at [272, 35] on icon "button" at bounding box center [272, 36] width 6 height 6
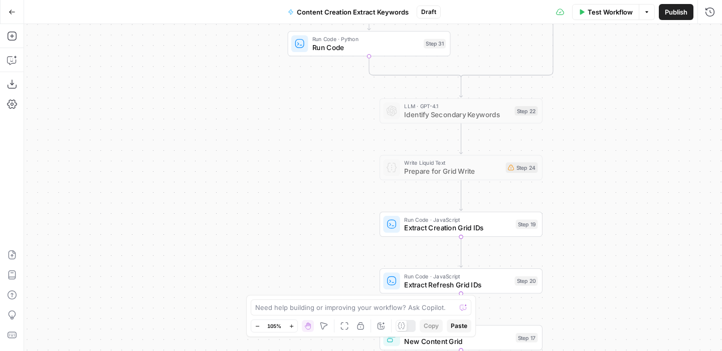
click at [613, 18] on button "Test Workflow" at bounding box center [605, 12] width 67 height 16
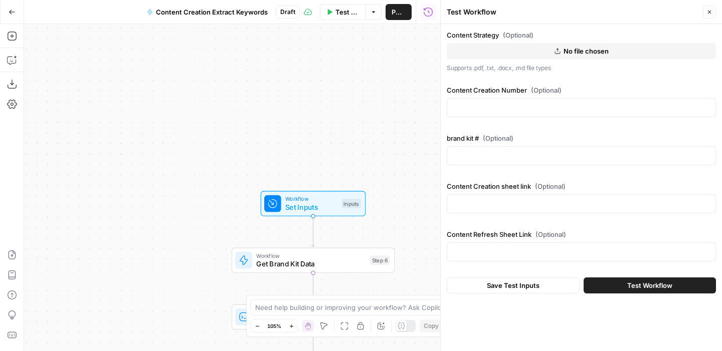
click at [711, 9] on icon "button" at bounding box center [709, 12] width 6 height 6
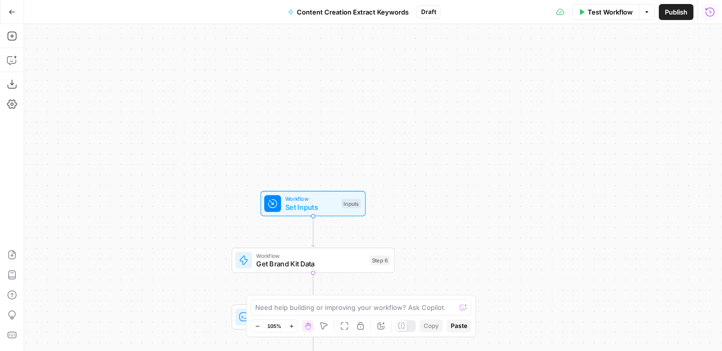
click at [431, 11] on span "Draft" at bounding box center [428, 12] width 15 height 9
click at [676, 11] on span "Publish" at bounding box center [676, 12] width 23 height 10
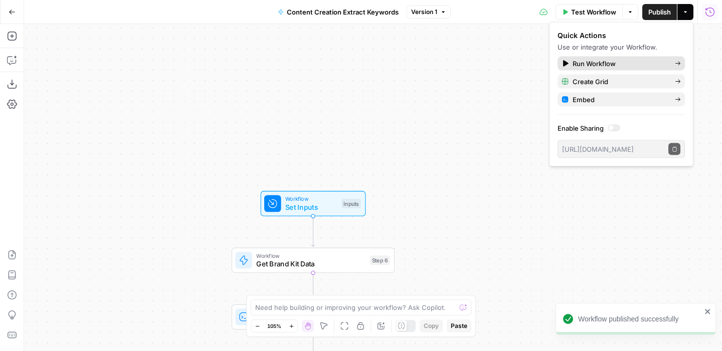
click at [588, 59] on span "Run Workflow" at bounding box center [619, 64] width 94 height 10
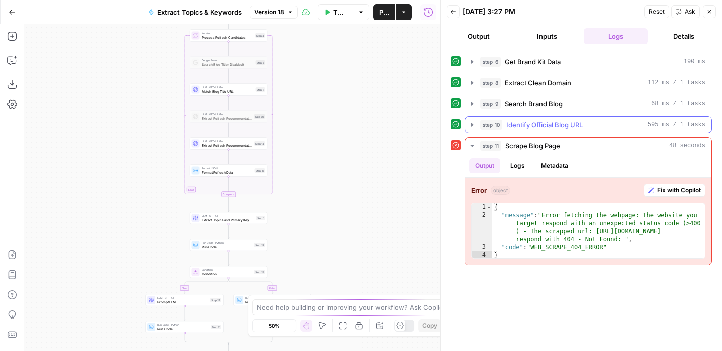
click at [553, 118] on button "step_10 Identify Official Blog URL 595 ms / 1 tasks" at bounding box center [588, 125] width 246 height 16
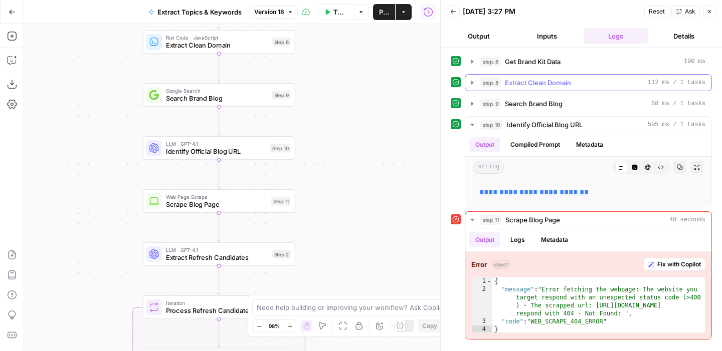
click at [513, 88] on button "step_8 Extract Clean Domain 112 ms / 1 tasks" at bounding box center [588, 83] width 246 height 16
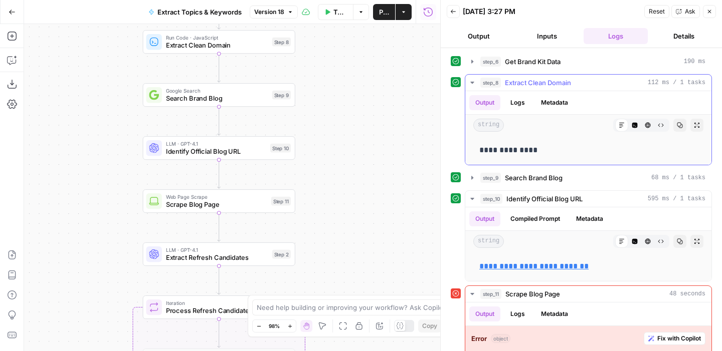
click at [513, 88] on button "step_8 Extract Clean Domain 112 ms / 1 tasks" at bounding box center [588, 83] width 246 height 16
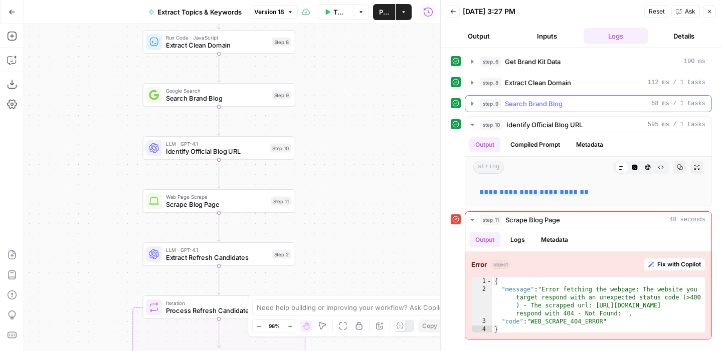
click at [511, 99] on span "Search Brand Blog" at bounding box center [534, 104] width 58 height 10
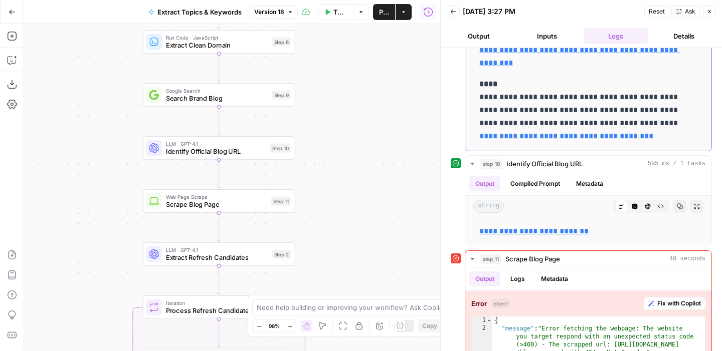
scroll to position [214, 0]
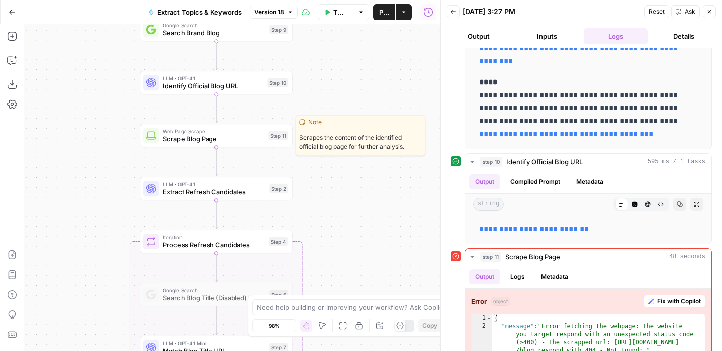
click at [241, 135] on span "Scrape Blog Page" at bounding box center [213, 139] width 101 height 10
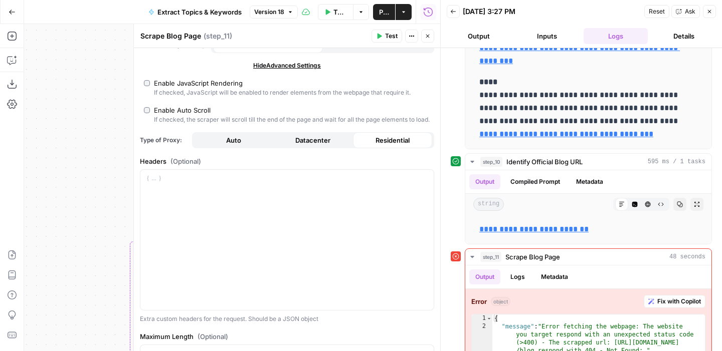
scroll to position [77, 0]
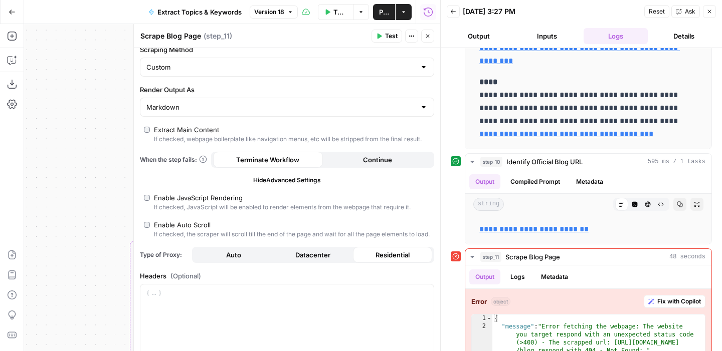
click at [428, 38] on icon "button" at bounding box center [428, 36] width 6 height 6
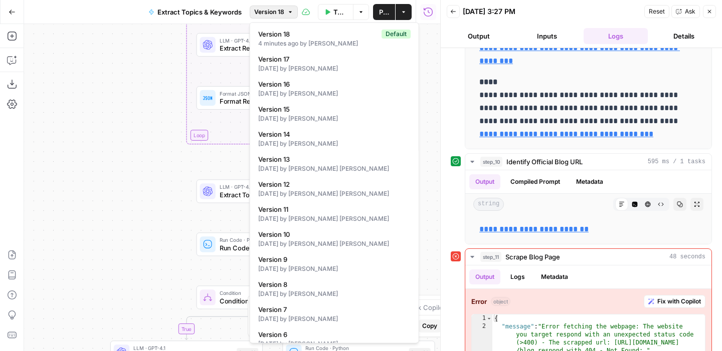
click at [258, 10] on span "Version 18" at bounding box center [269, 12] width 30 height 9
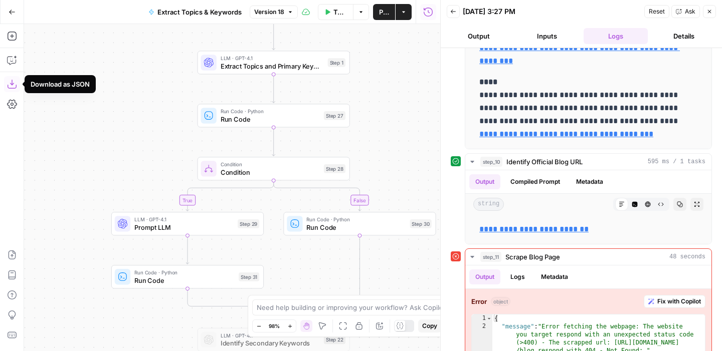
click at [11, 86] on icon "button" at bounding box center [12, 84] width 10 height 10
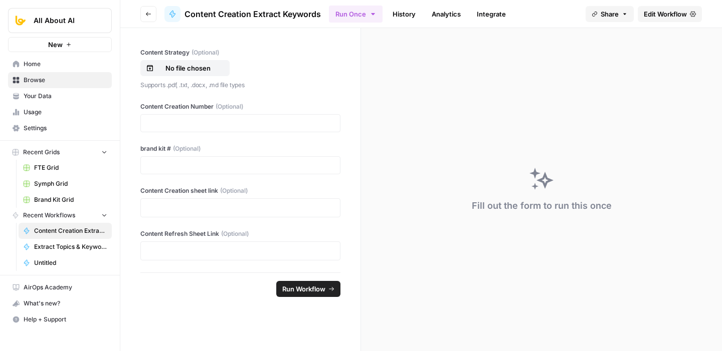
click at [391, 11] on link "History" at bounding box center [403, 14] width 35 height 16
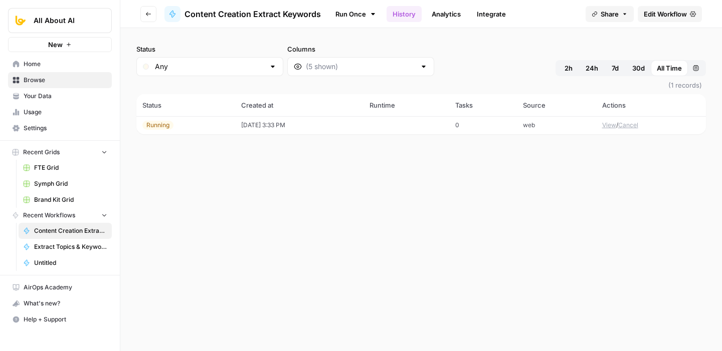
click at [609, 125] on button "View" at bounding box center [609, 125] width 14 height 9
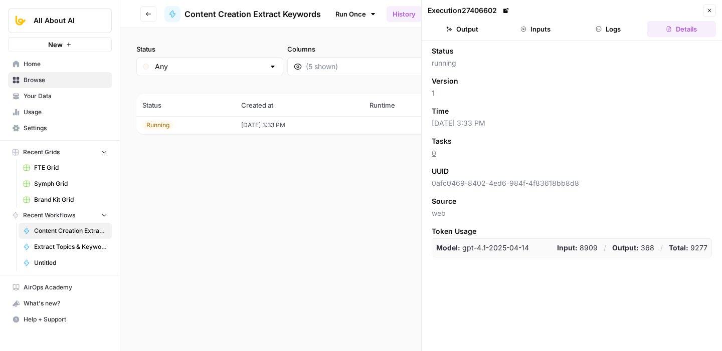
click at [608, 25] on button "Logs" at bounding box center [608, 29] width 69 height 16
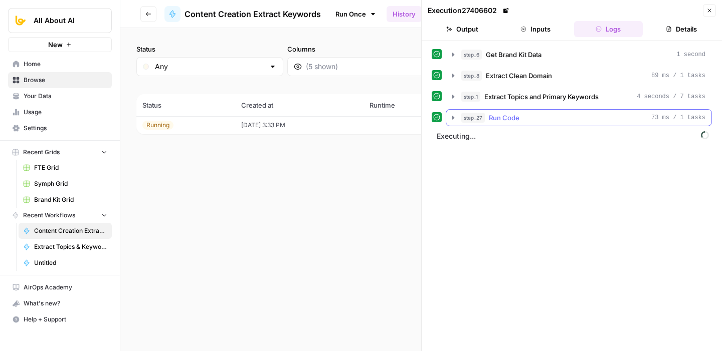
click at [527, 117] on div "step_27 Run Code 73 ms / 1 tasks" at bounding box center [583, 118] width 244 height 10
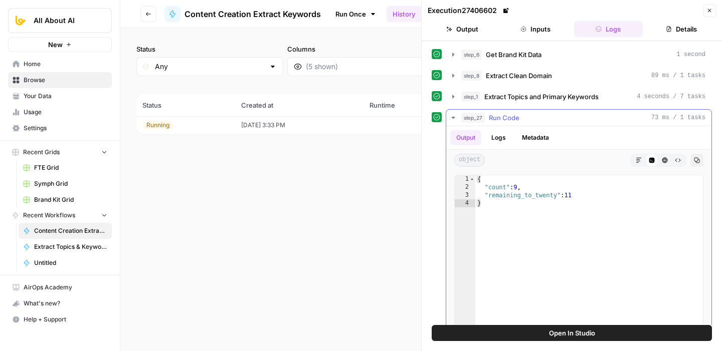
click at [527, 117] on div "step_27 Run Code 73 ms / 1 tasks" at bounding box center [583, 118] width 244 height 10
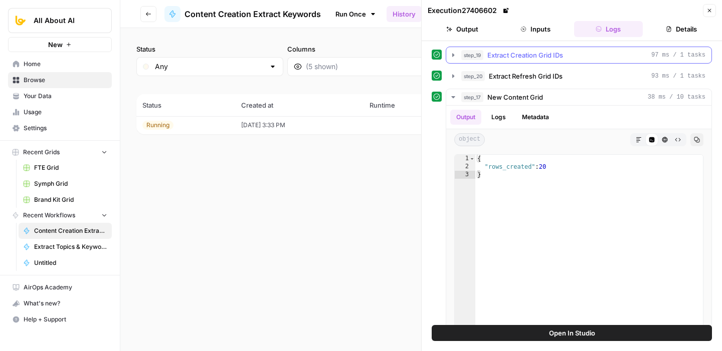
scroll to position [72, 0]
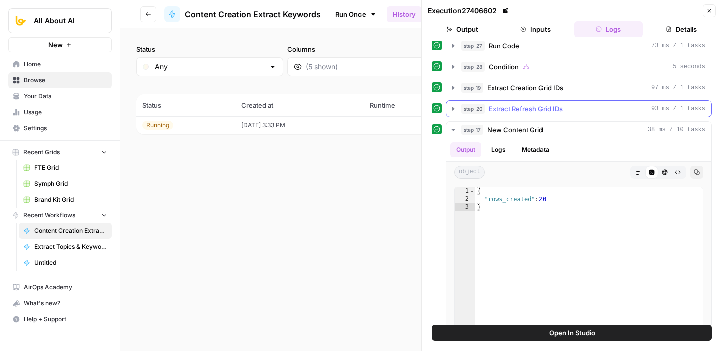
click at [532, 105] on span "Extract Refresh Grid IDs" at bounding box center [526, 109] width 74 height 10
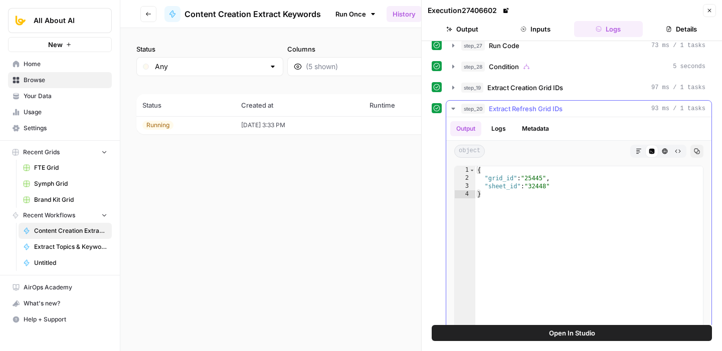
click at [532, 105] on span "Extract Refresh Grid IDs" at bounding box center [526, 109] width 74 height 10
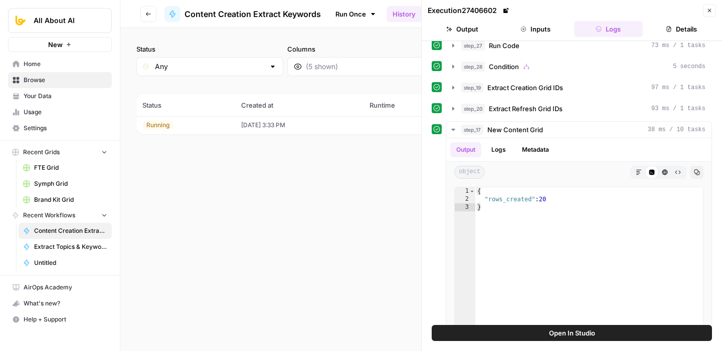
click at [709, 13] on icon "button" at bounding box center [709, 11] width 6 height 6
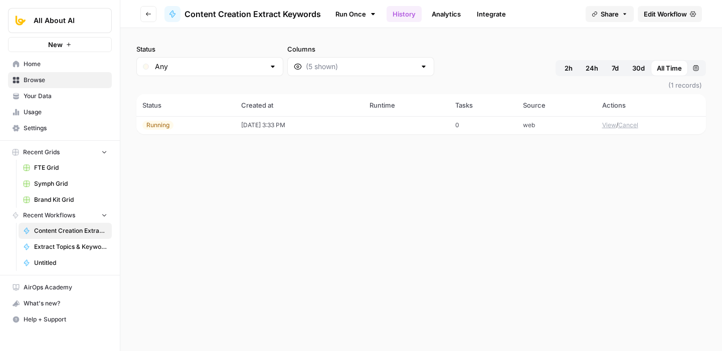
click at [404, 49] on div "Status Any Columns 2h 24h 7d 30d All Time Custom range" at bounding box center [420, 60] width 569 height 32
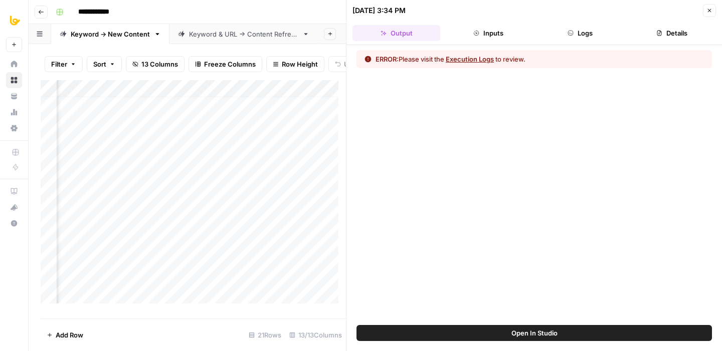
click at [574, 35] on button "Logs" at bounding box center [580, 33] width 88 height 16
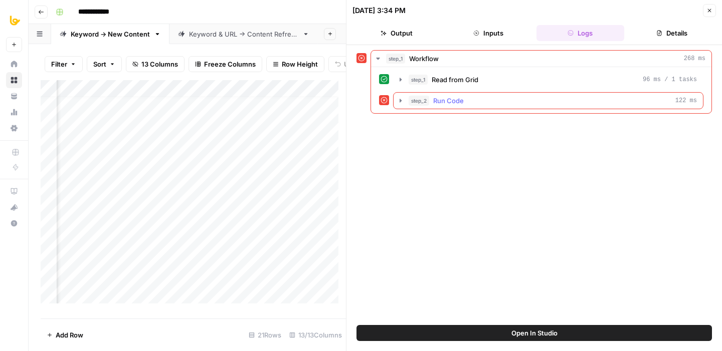
click at [523, 100] on div "step_2 Run Code 122 ms" at bounding box center [553, 101] width 288 height 10
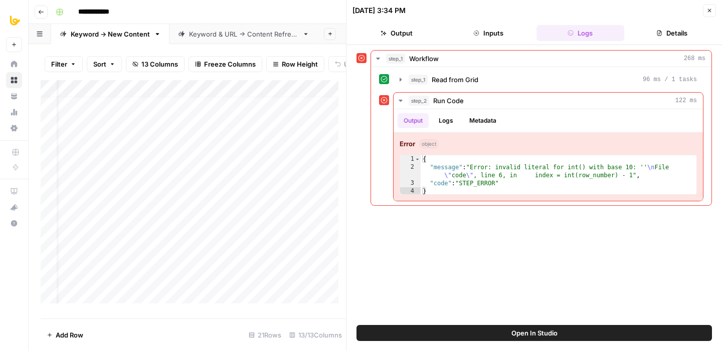
scroll to position [8, 0]
click at [506, 34] on button "Inputs" at bounding box center [488, 33] width 88 height 16
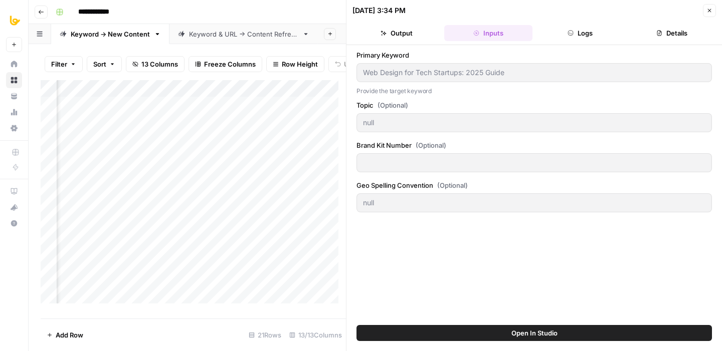
scroll to position [0, 244]
click at [583, 34] on button "Logs" at bounding box center [580, 33] width 88 height 16
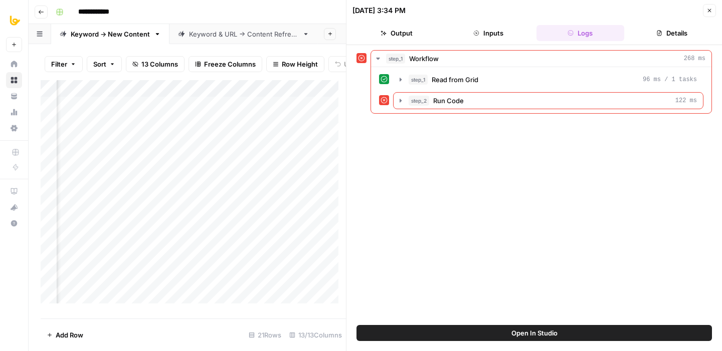
click at [487, 336] on button "Open In Studio" at bounding box center [533, 333] width 355 height 16
click at [710, 10] on icon "button" at bounding box center [709, 11] width 6 height 6
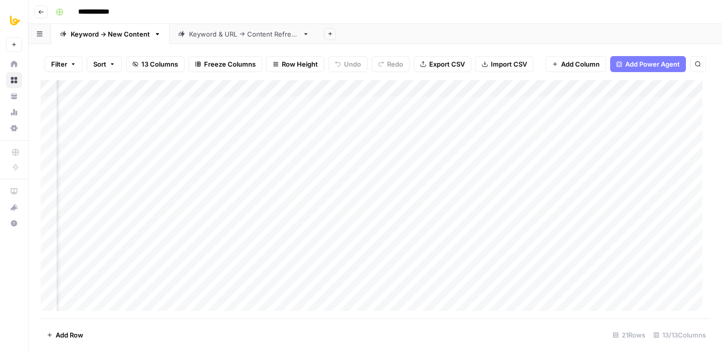
scroll to position [0, 282]
click at [389, 91] on div "Add Column" at bounding box center [375, 199] width 669 height 239
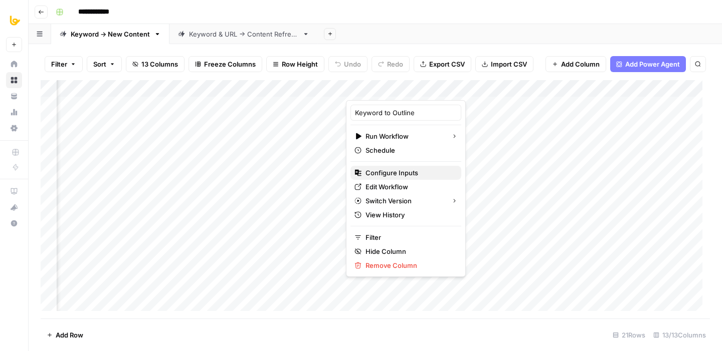
click at [387, 174] on span "Configure Inputs" at bounding box center [409, 173] width 88 height 10
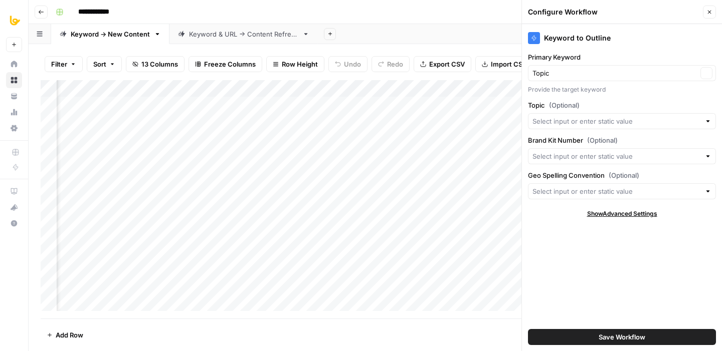
type input "Topic"
type input "Geo Spelling Convention"
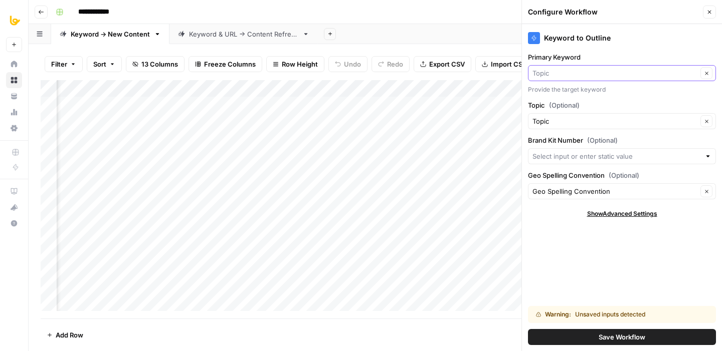
click at [572, 71] on input "Primary Keyword" at bounding box center [614, 73] width 165 height 10
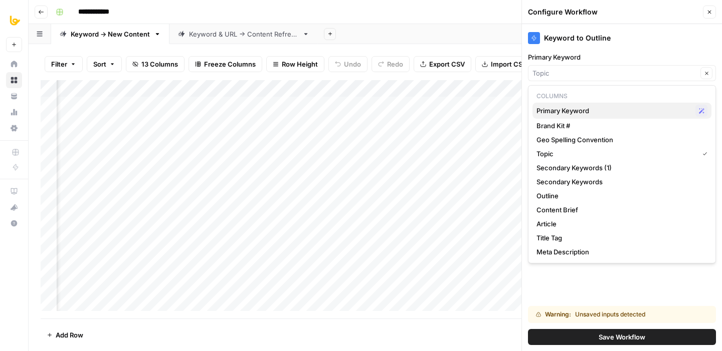
click at [576, 117] on button "Primary Keyword Possible Match" at bounding box center [621, 111] width 179 height 16
type input "Primary Keyword"
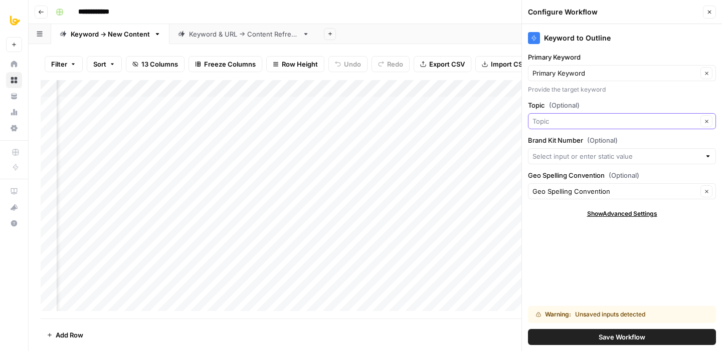
click at [579, 119] on input "Topic (Optional)" at bounding box center [614, 121] width 165 height 10
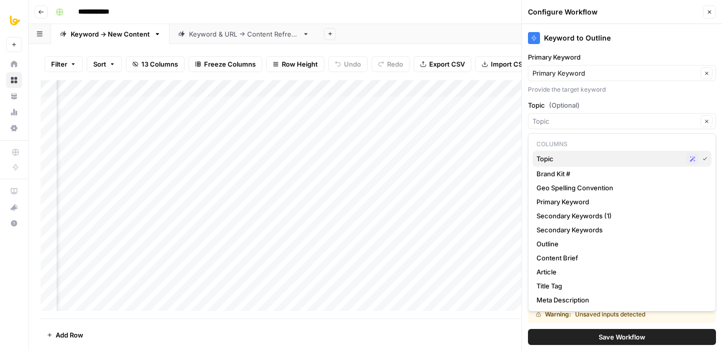
click at [554, 163] on span "Topic" at bounding box center [609, 159] width 146 height 10
type input "Topic"
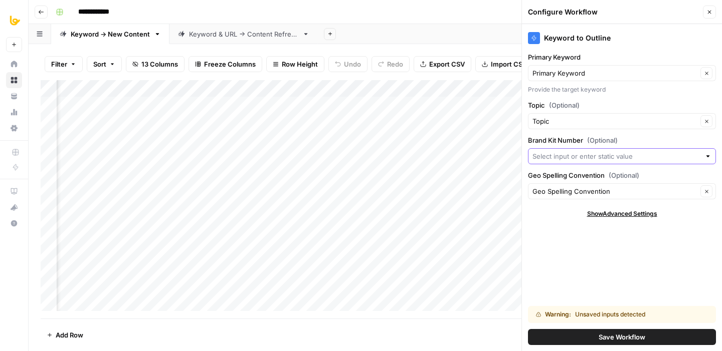
click at [587, 153] on input "Brand Kit Number (Optional)" at bounding box center [616, 156] width 168 height 10
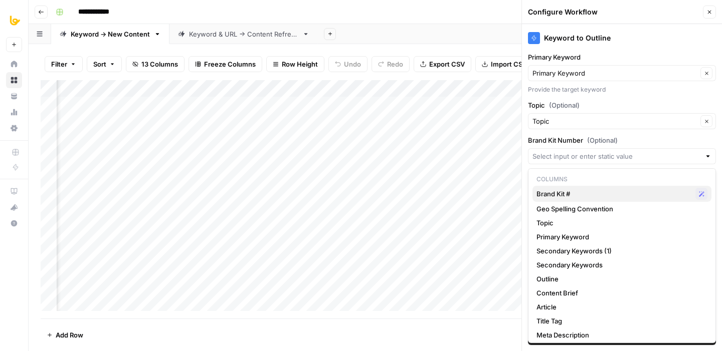
click at [562, 192] on span "Brand Kit #" at bounding box center [613, 194] width 155 height 10
type input "Brand Kit #"
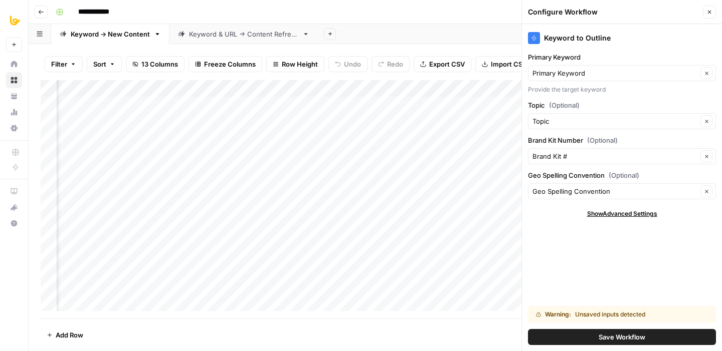
click at [615, 340] on span "Save Workflow" at bounding box center [622, 337] width 47 height 10
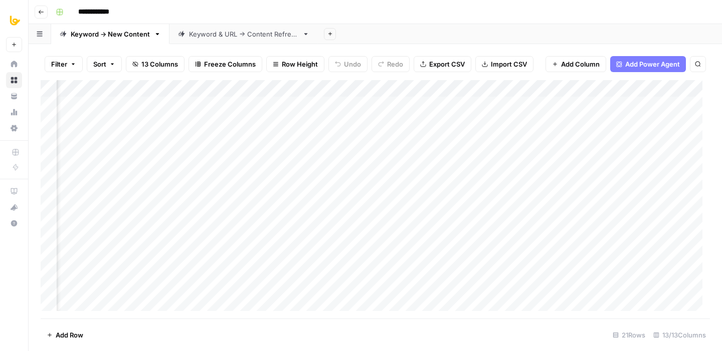
scroll to position [0, 20]
click at [392, 22] on header "**********" at bounding box center [375, 12] width 693 height 24
click at [51, 104] on div "Add Column" at bounding box center [375, 199] width 669 height 239
click at [54, 336] on span "Delete 1 Row" at bounding box center [67, 335] width 40 height 10
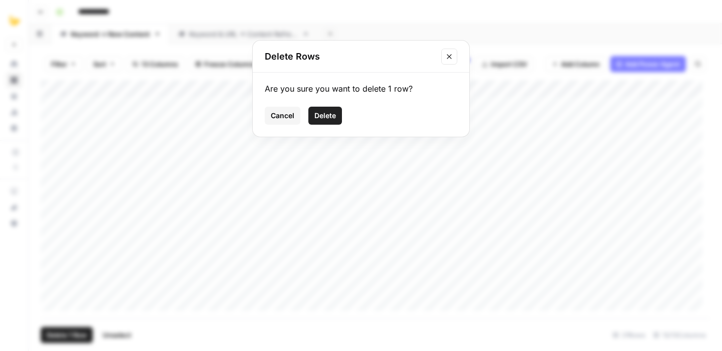
click at [325, 110] on button "Delete" at bounding box center [325, 116] width 34 height 18
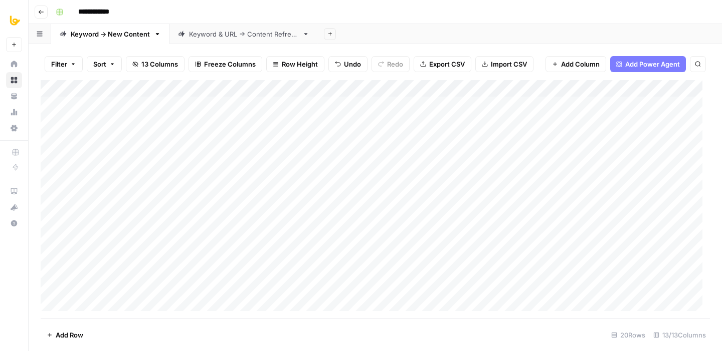
click at [410, 20] on div "**********" at bounding box center [382, 12] width 660 height 16
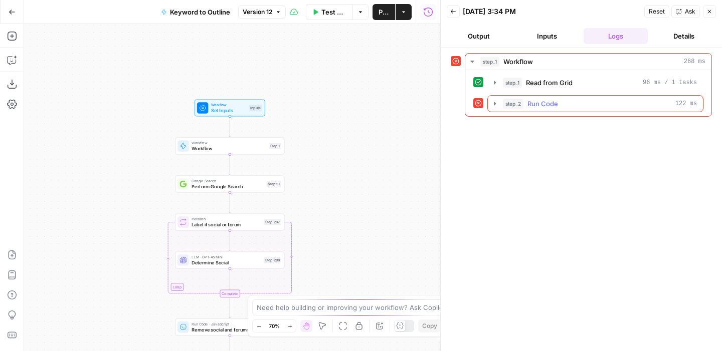
click at [513, 109] on button "step_2 Run Code 122 ms" at bounding box center [595, 104] width 215 height 16
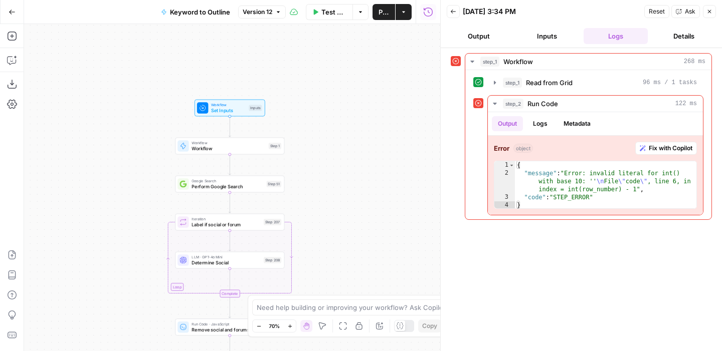
click at [538, 45] on header "Back 08/11/25 at 3:34 PM Reset Ask Close Output Inputs Logs Details" at bounding box center [581, 24] width 281 height 48
click at [536, 23] on header "Back 08/11/25 at 3:34 PM Reset Ask Close Output Inputs Logs Details" at bounding box center [581, 24] width 281 height 48
click at [536, 33] on button "Inputs" at bounding box center [547, 36] width 64 height 16
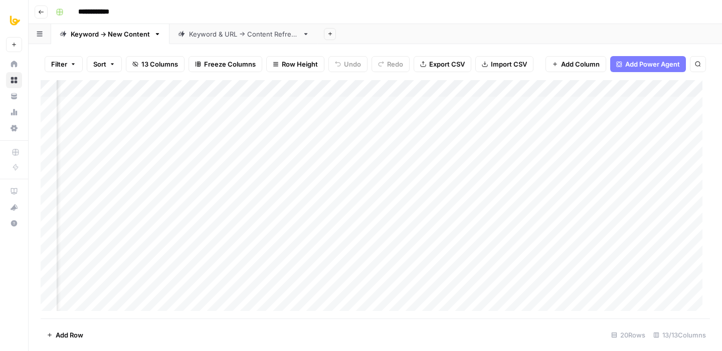
scroll to position [0, 220]
click at [401, 89] on div "Add Column" at bounding box center [375, 199] width 669 height 239
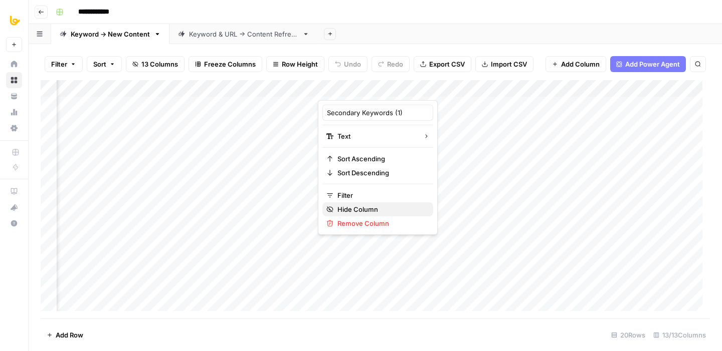
click at [357, 209] on span "Hide Column" at bounding box center [381, 210] width 88 height 10
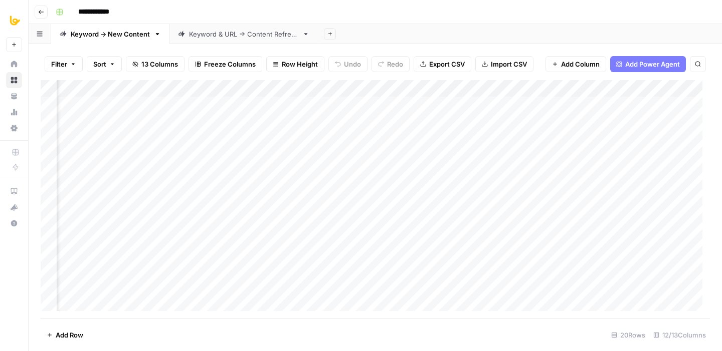
scroll to position [0, 299]
click at [405, 11] on div "**********" at bounding box center [382, 12] width 660 height 16
